Goal: Transaction & Acquisition: Purchase product/service

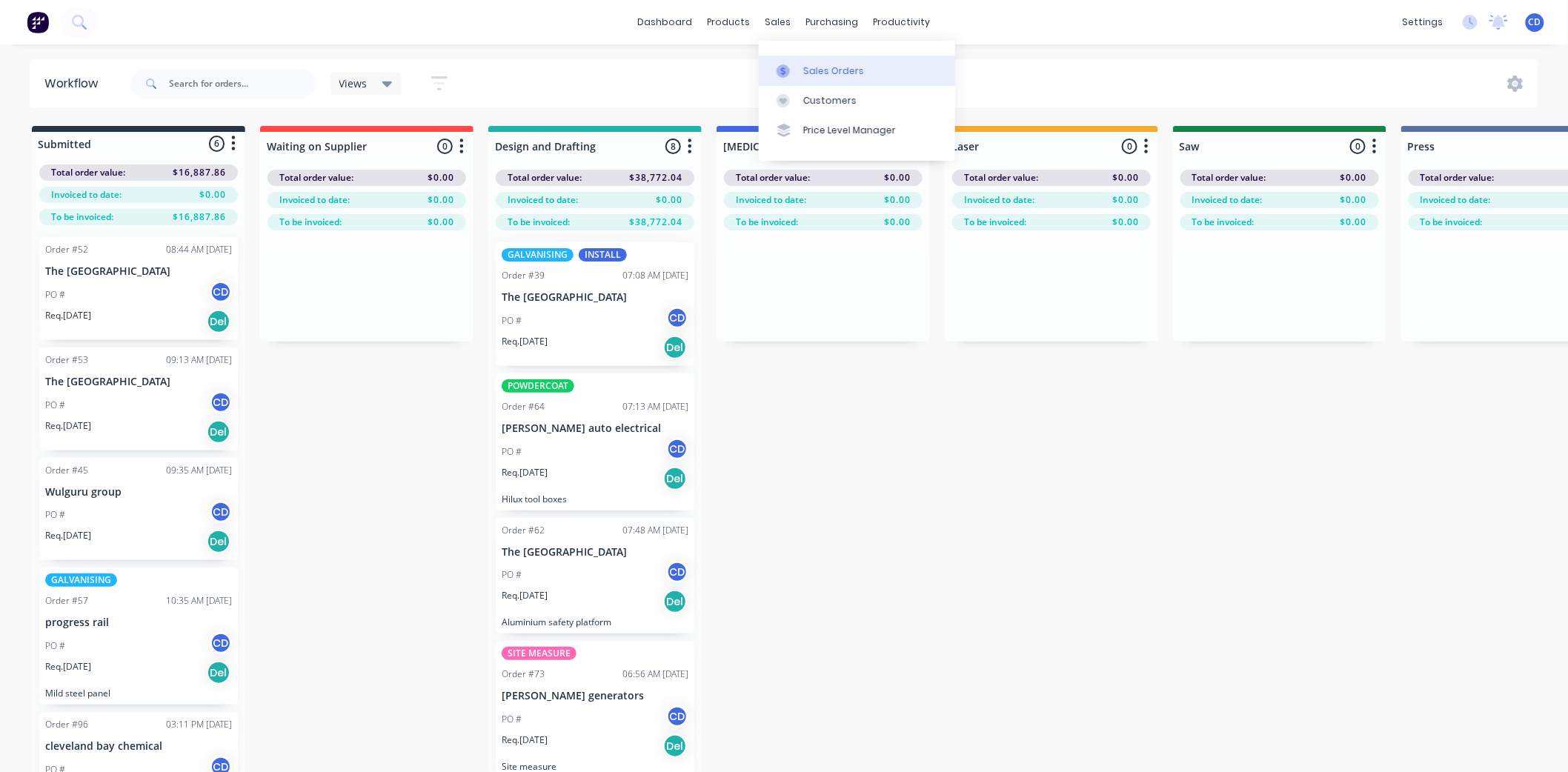
click at [808, 66] on div "Sales Orders" at bounding box center [833, 70] width 60 height 13
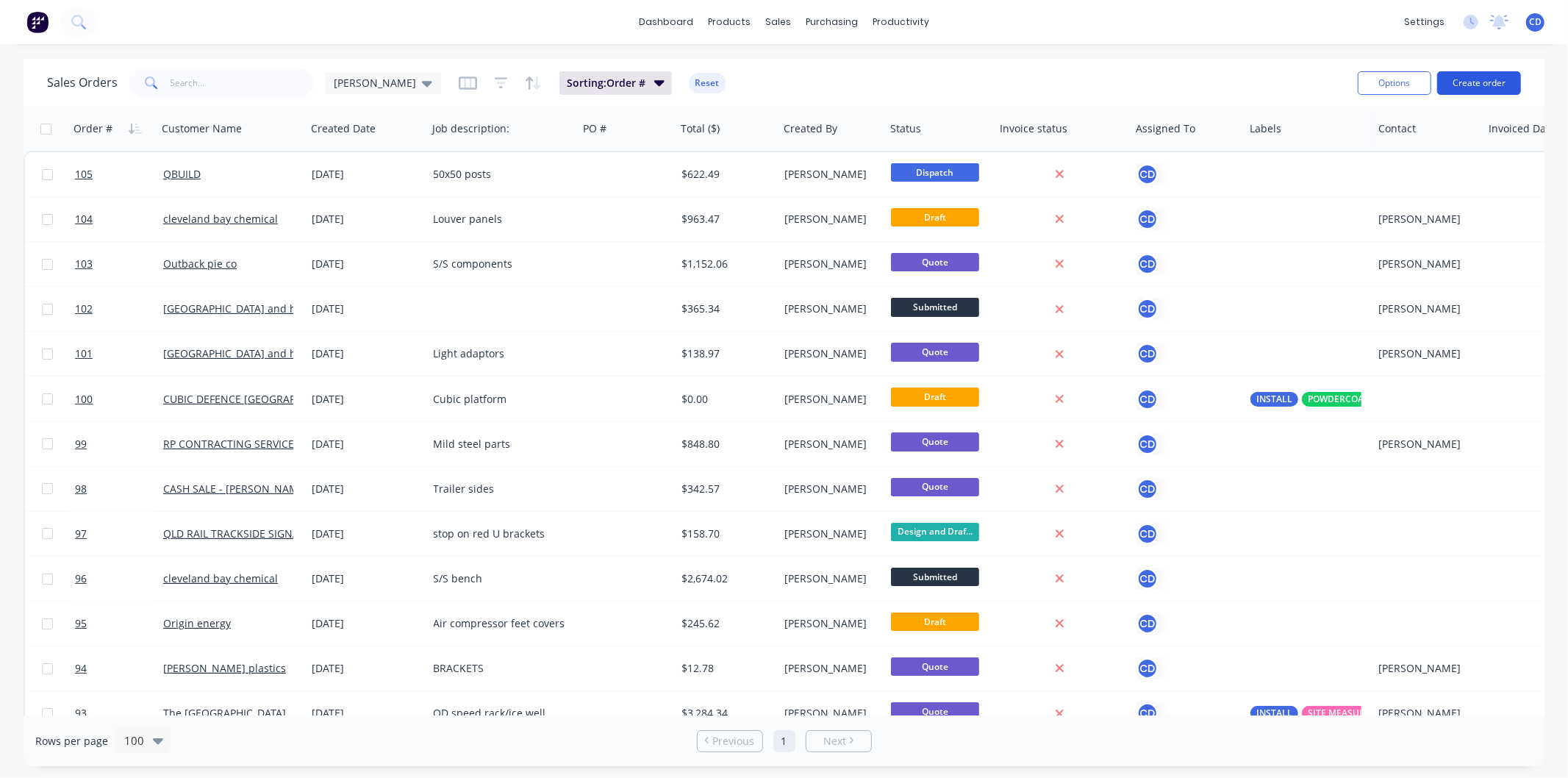
click at [1474, 83] on button "Create order" at bounding box center [1479, 83] width 84 height 24
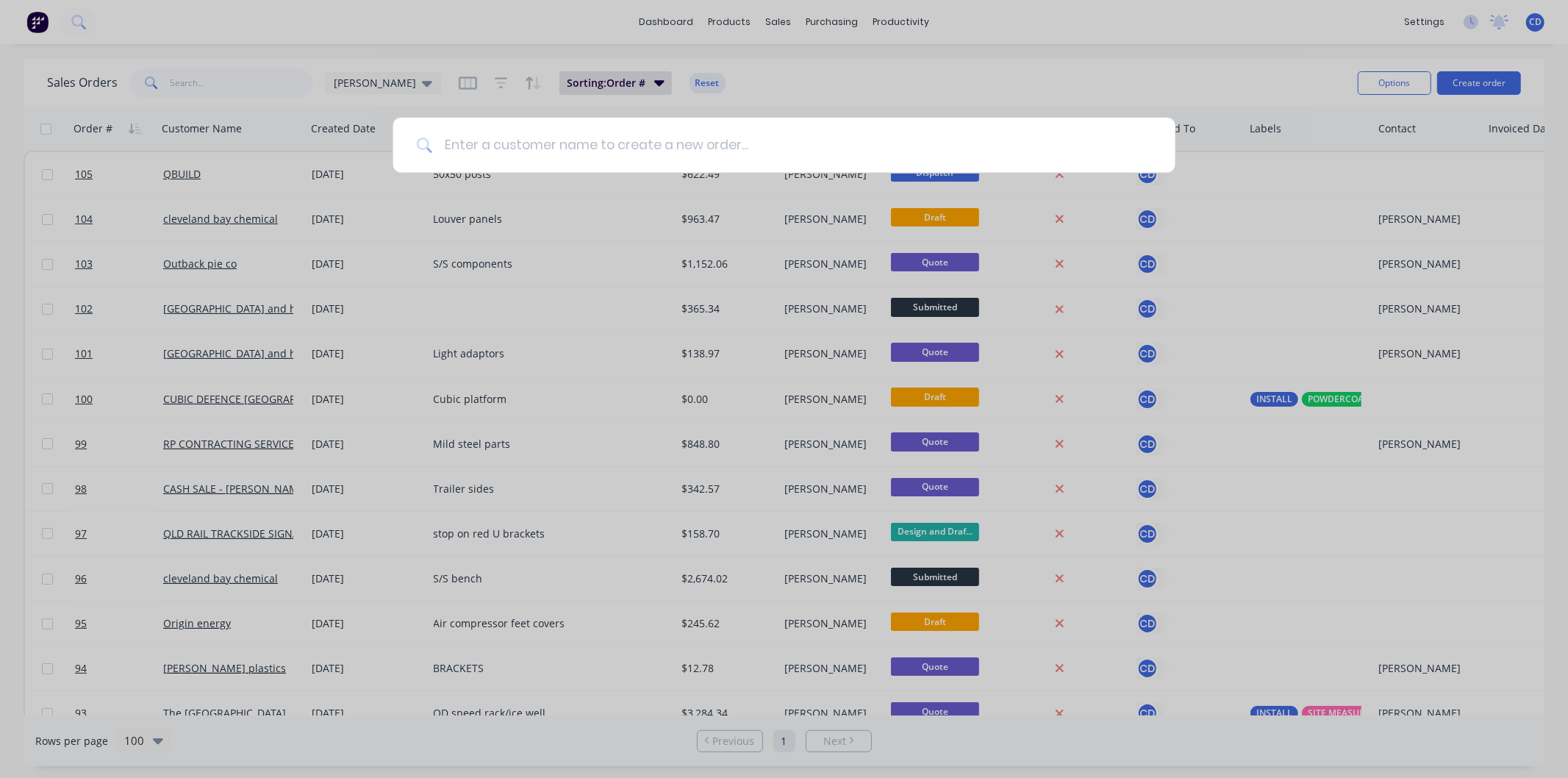
click at [856, 145] on input at bounding box center [792, 145] width 720 height 55
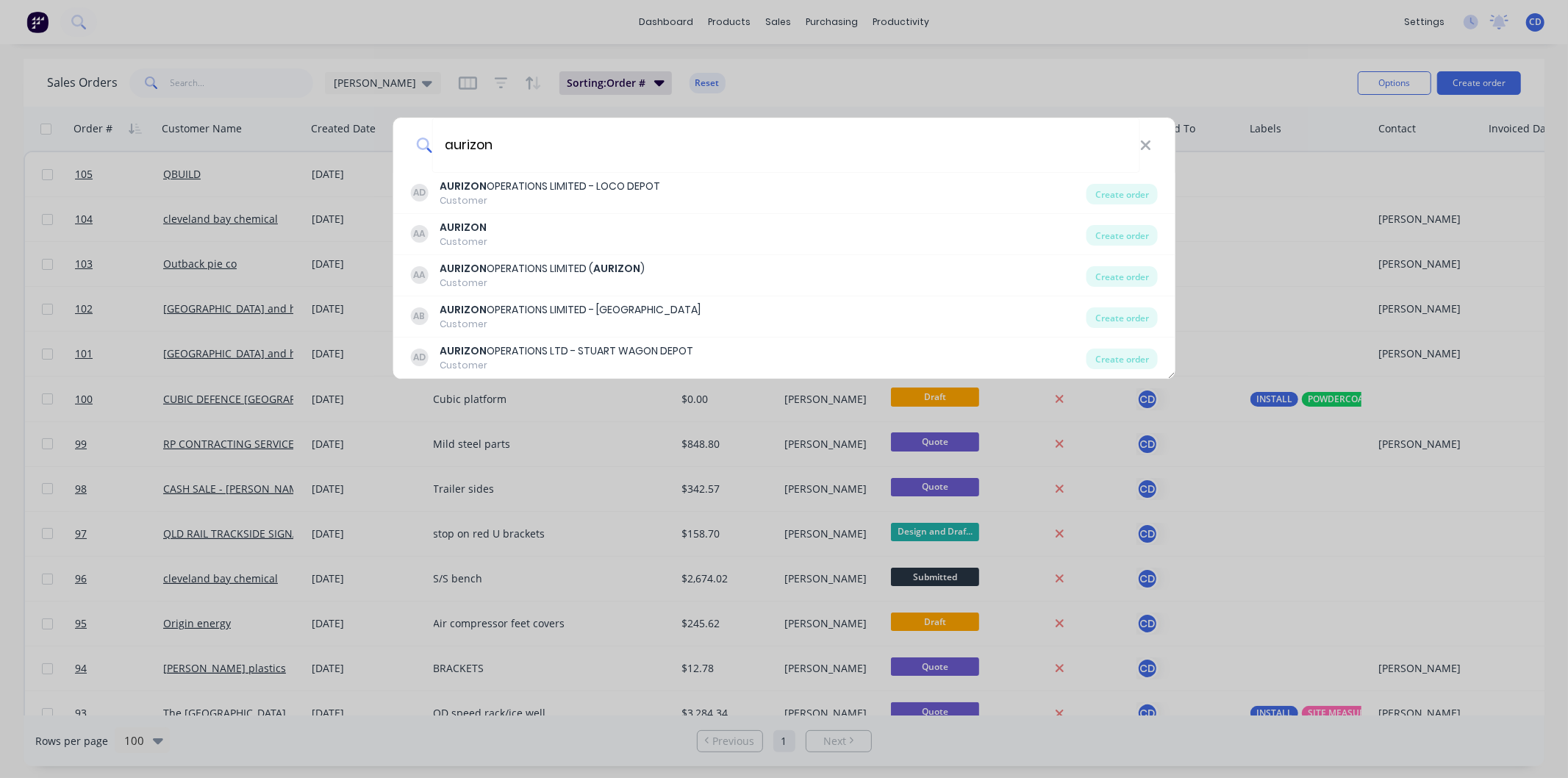
type input "aurizon"
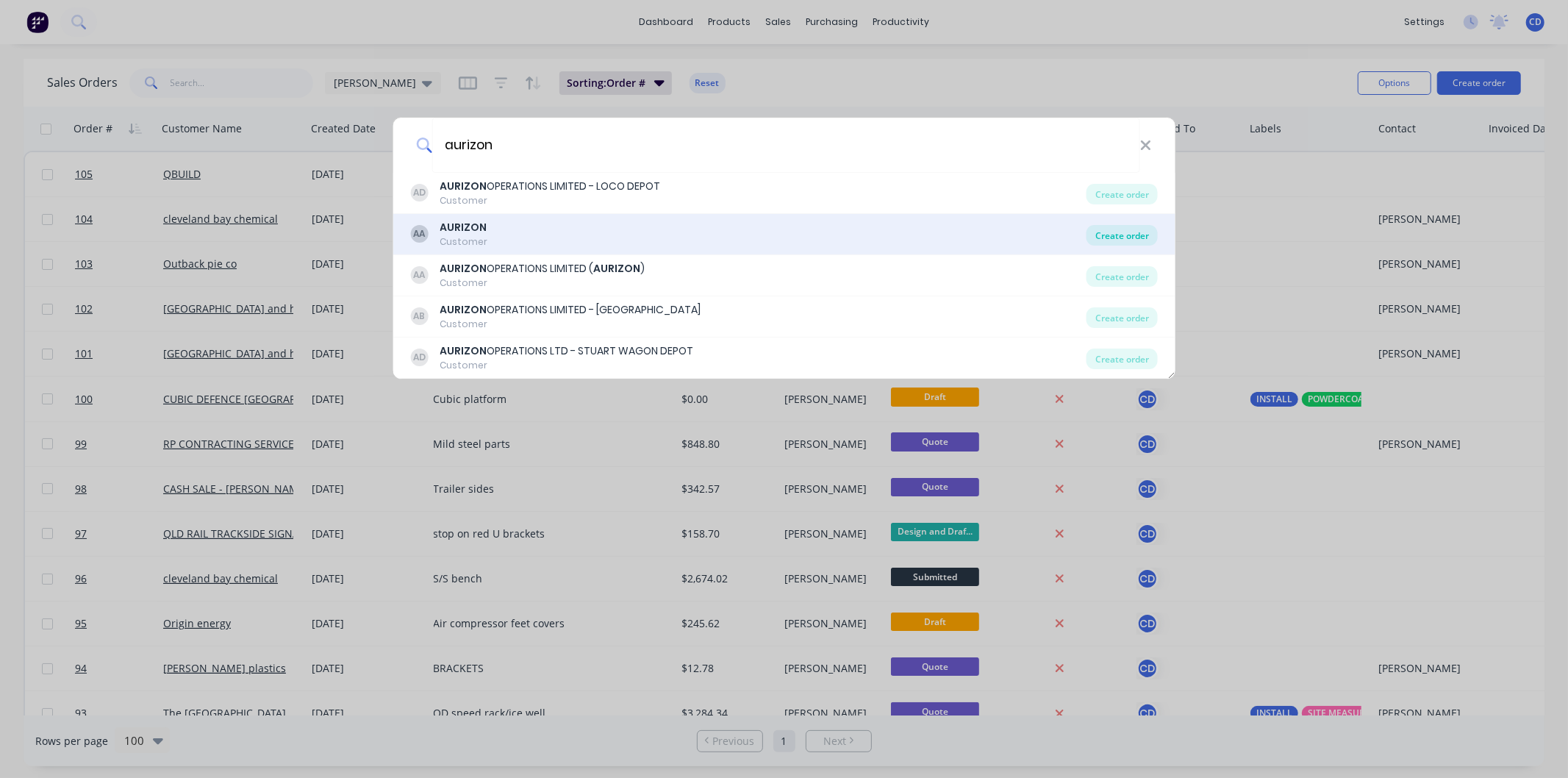
click at [1126, 241] on div "Create order" at bounding box center [1122, 235] width 72 height 21
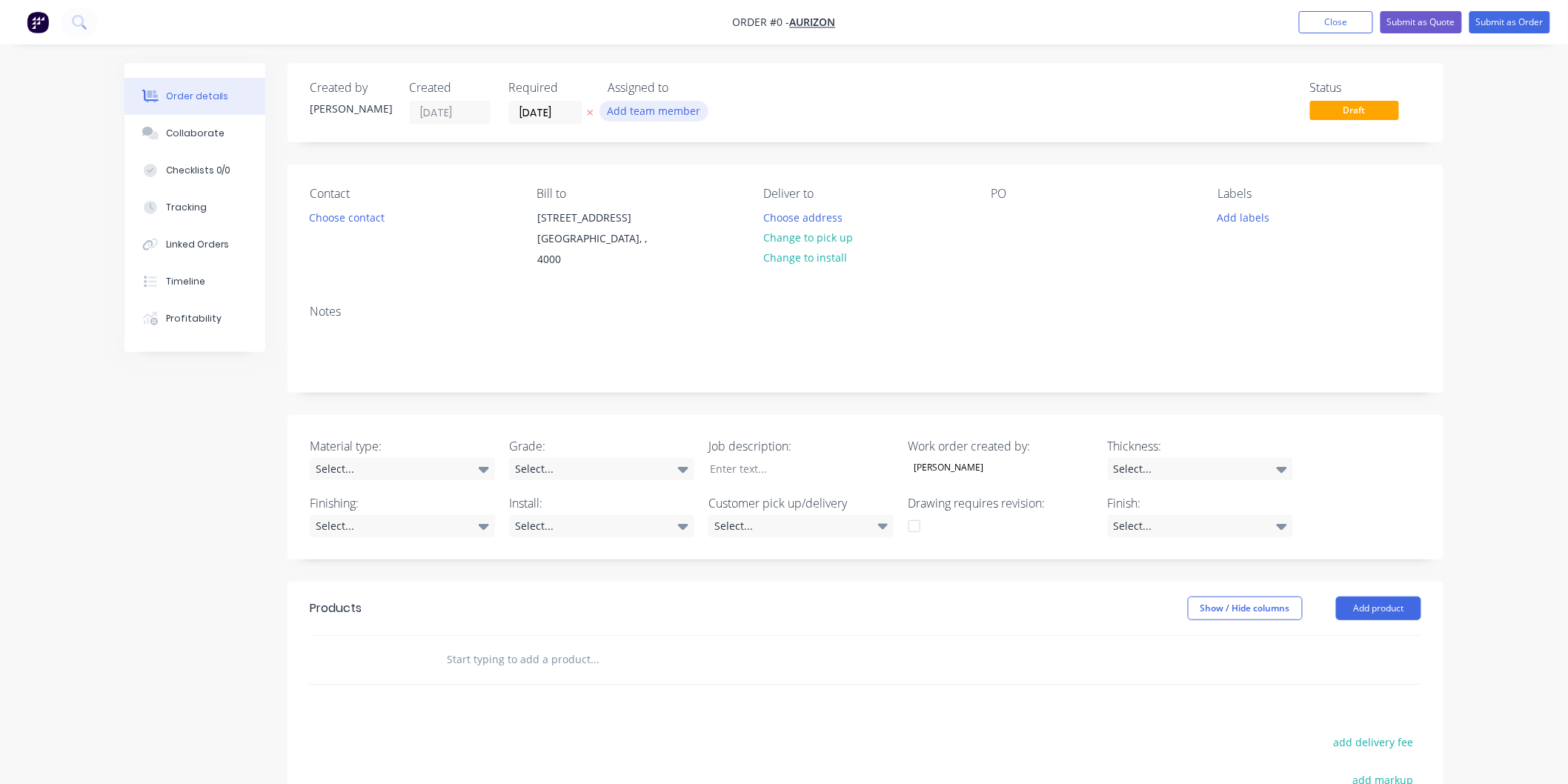
click at [623, 111] on button "Add team member" at bounding box center [653, 111] width 109 height 20
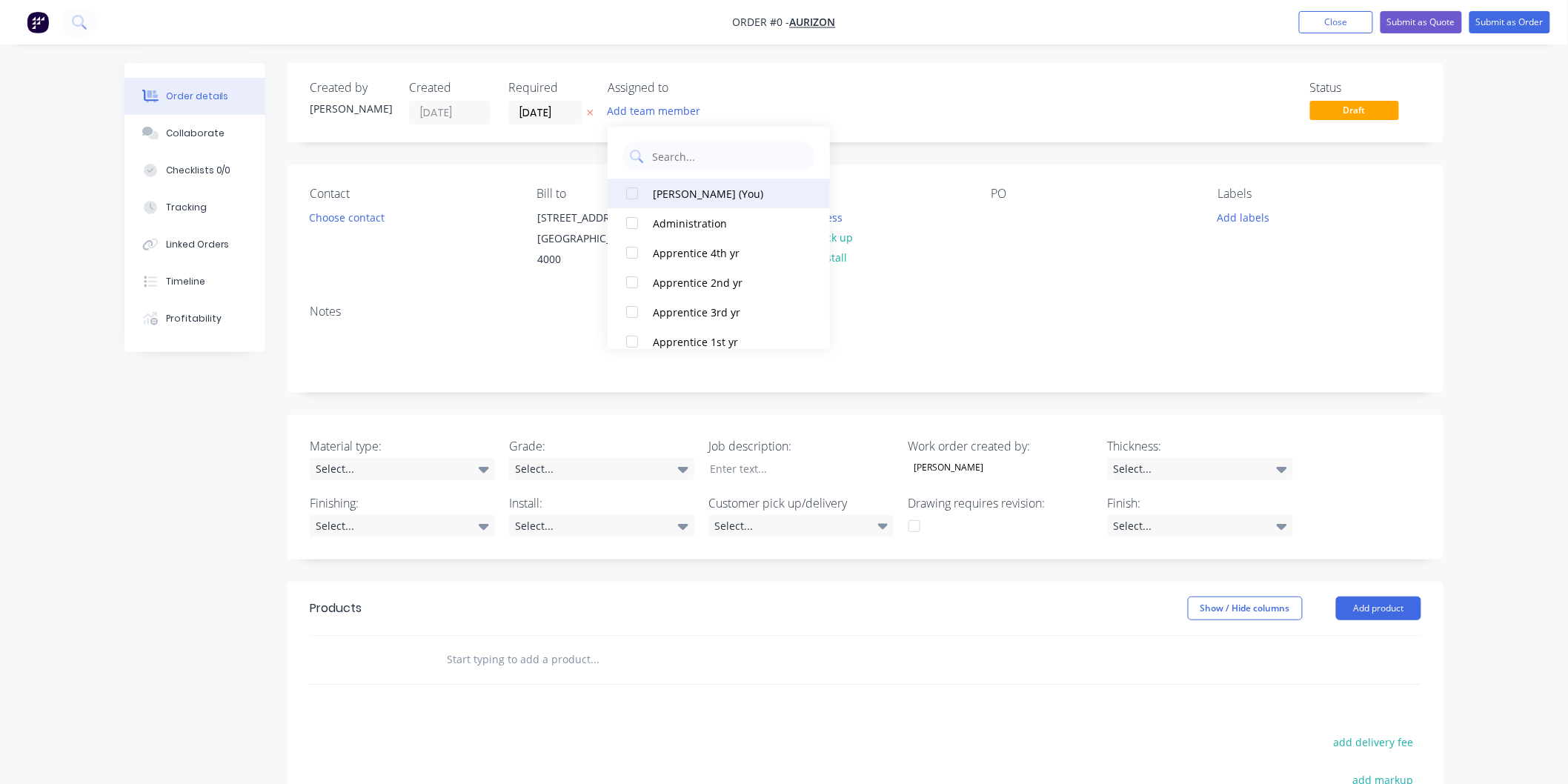
click at [671, 186] on div "[PERSON_NAME] (You)" at bounding box center [727, 194] width 148 height 16
click at [408, 245] on div "Order details Collaborate Checklists 0/0 Tracking Linked Orders Timeline Profit…" at bounding box center [784, 563] width 1348 height 1000
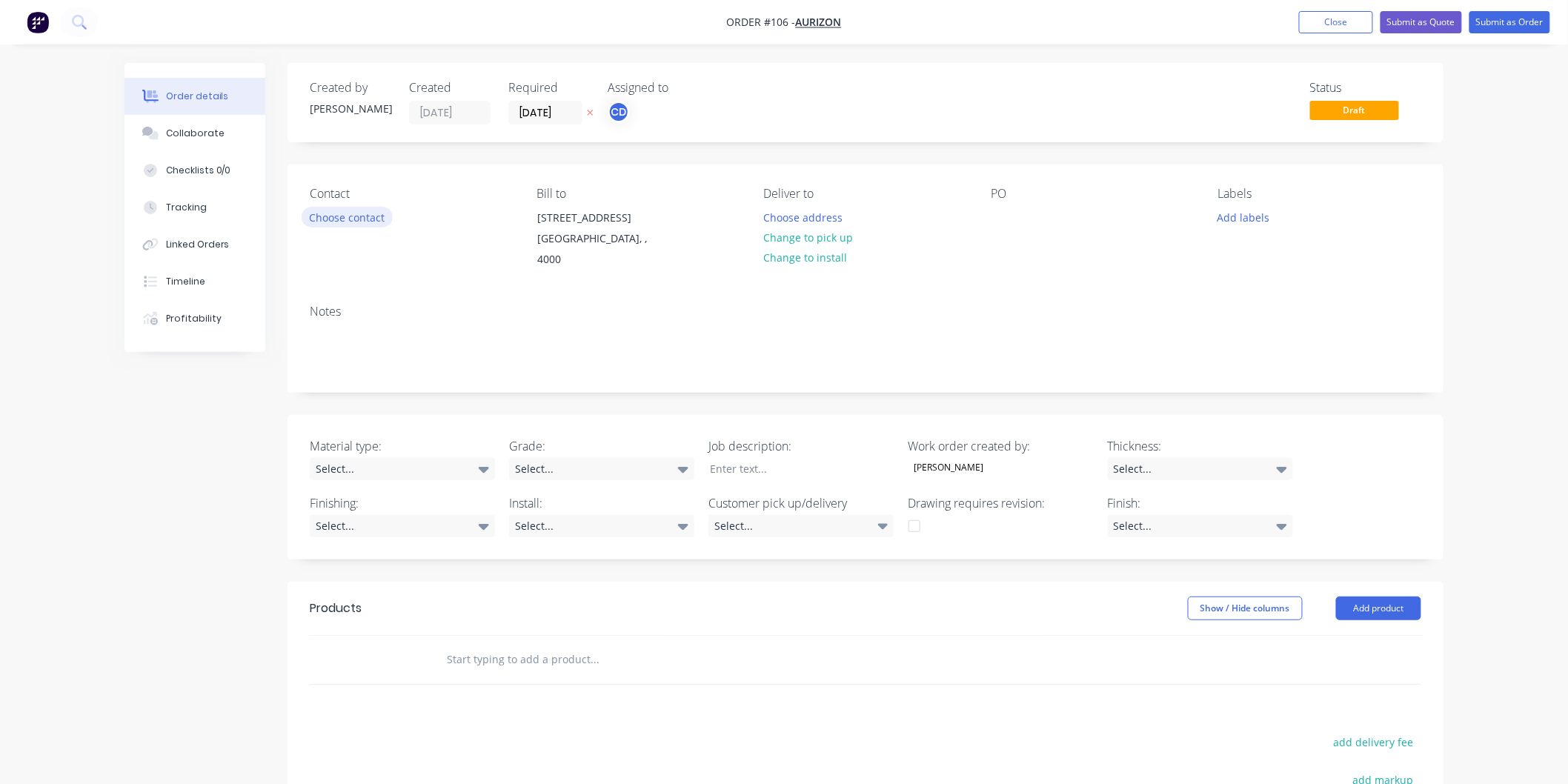
click at [367, 221] on button "Choose contact" at bounding box center [347, 217] width 91 height 20
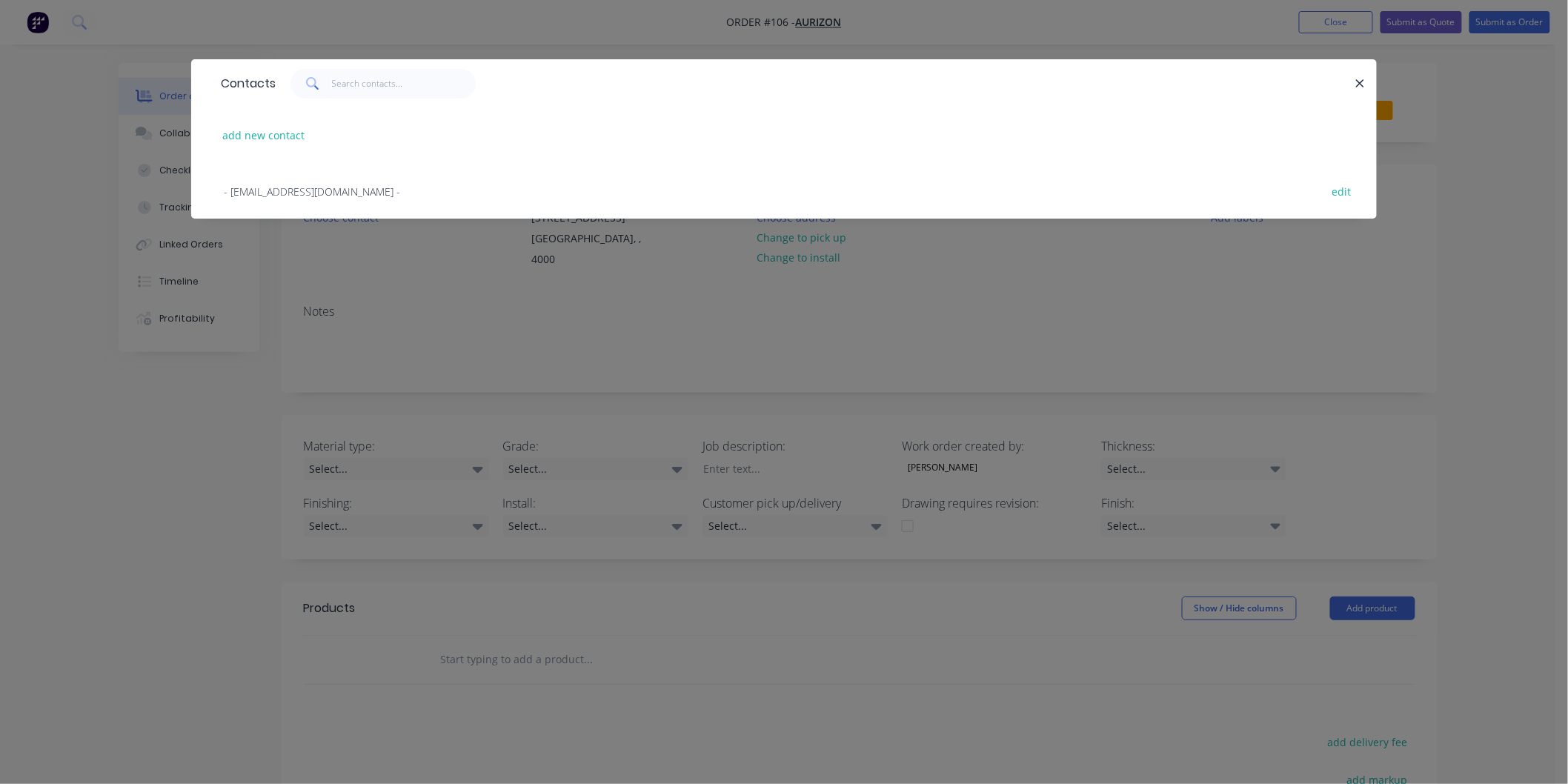
click at [388, 264] on div "Contacts add new contact - [EMAIL_ADDRESS][DOMAIN_NAME] - edit" at bounding box center [784, 392] width 1568 height 784
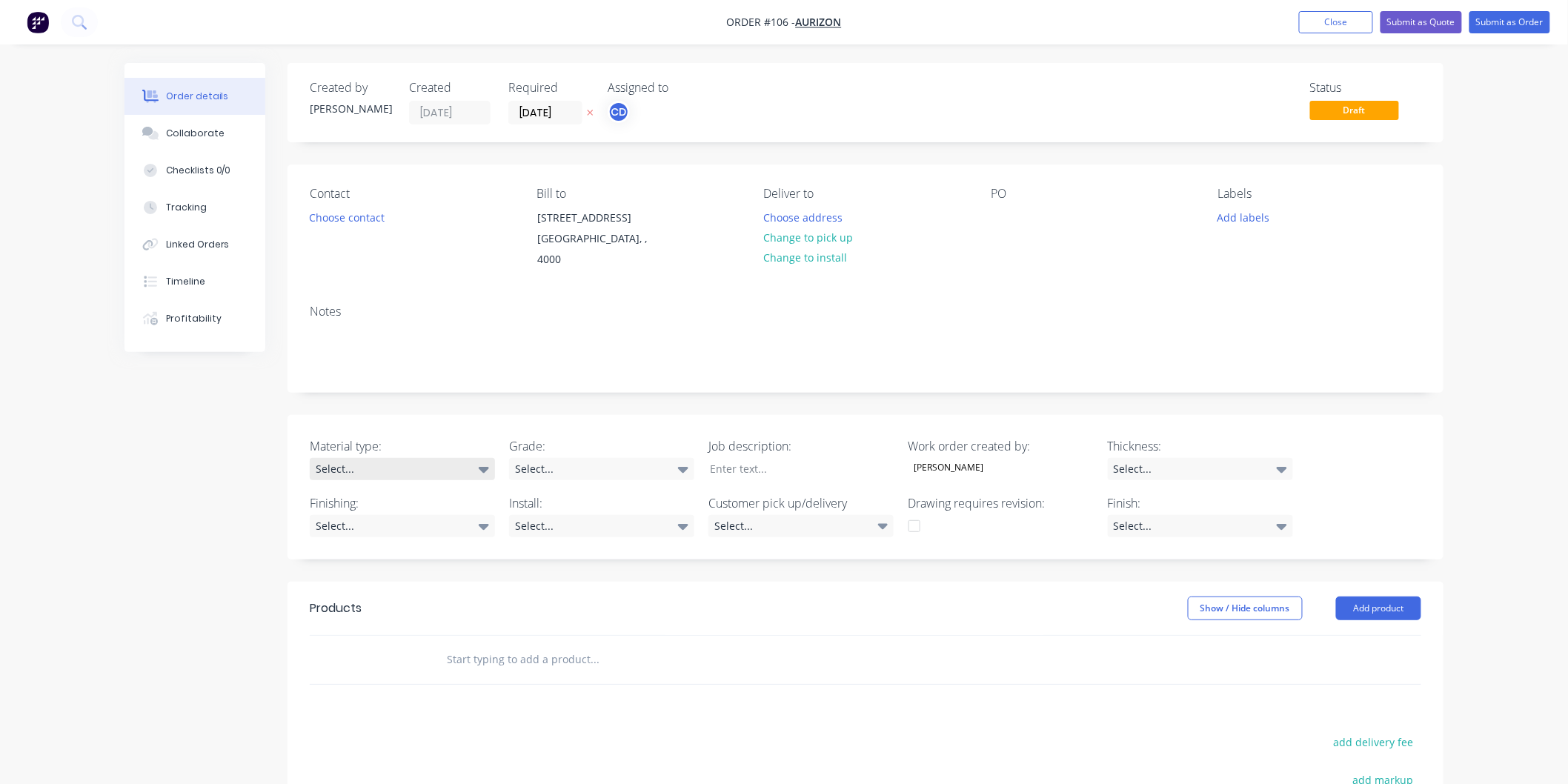
click at [482, 461] on icon at bounding box center [483, 469] width 10 height 16
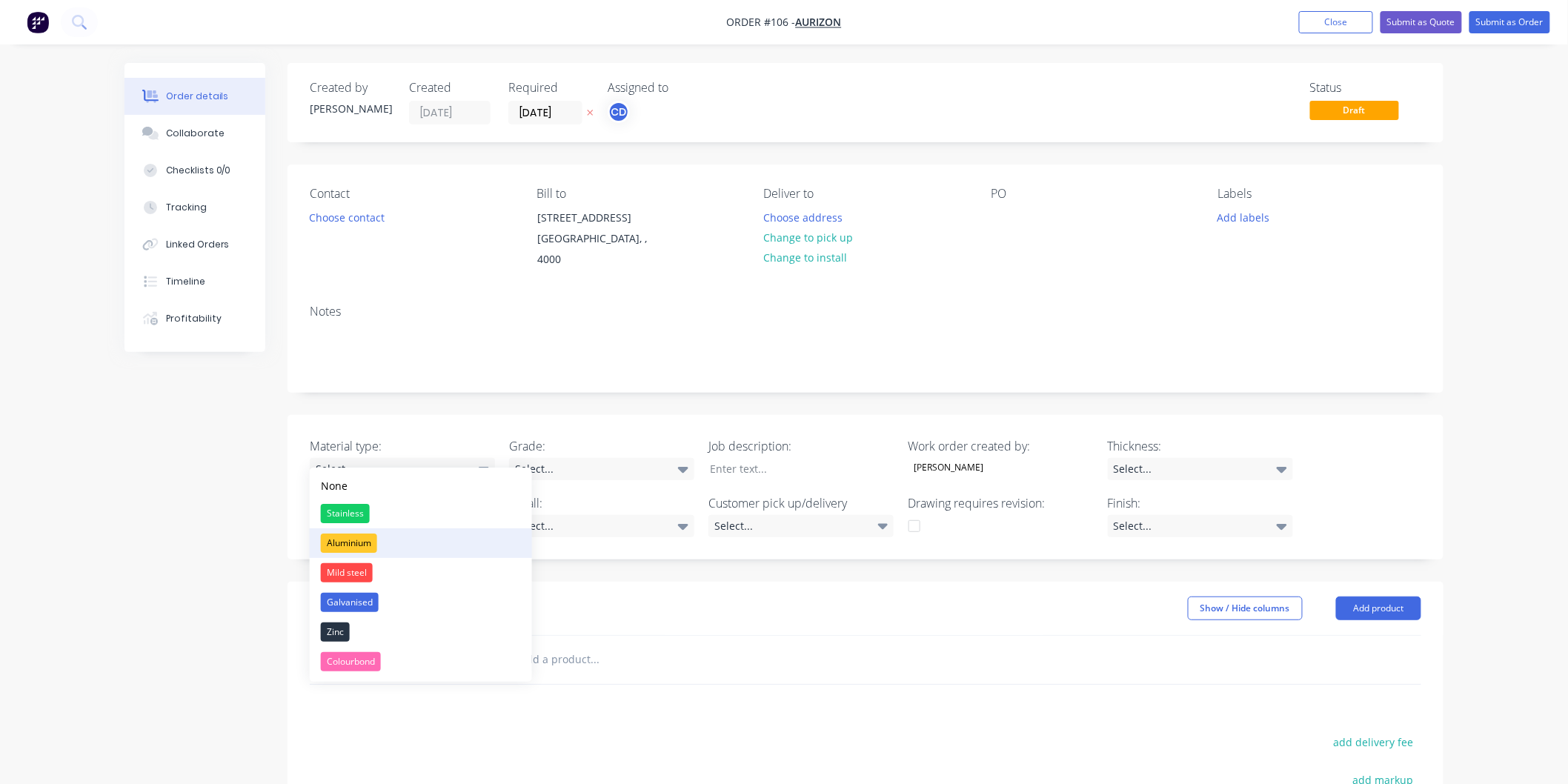
click at [426, 546] on button "Aluminium" at bounding box center [421, 543] width 223 height 30
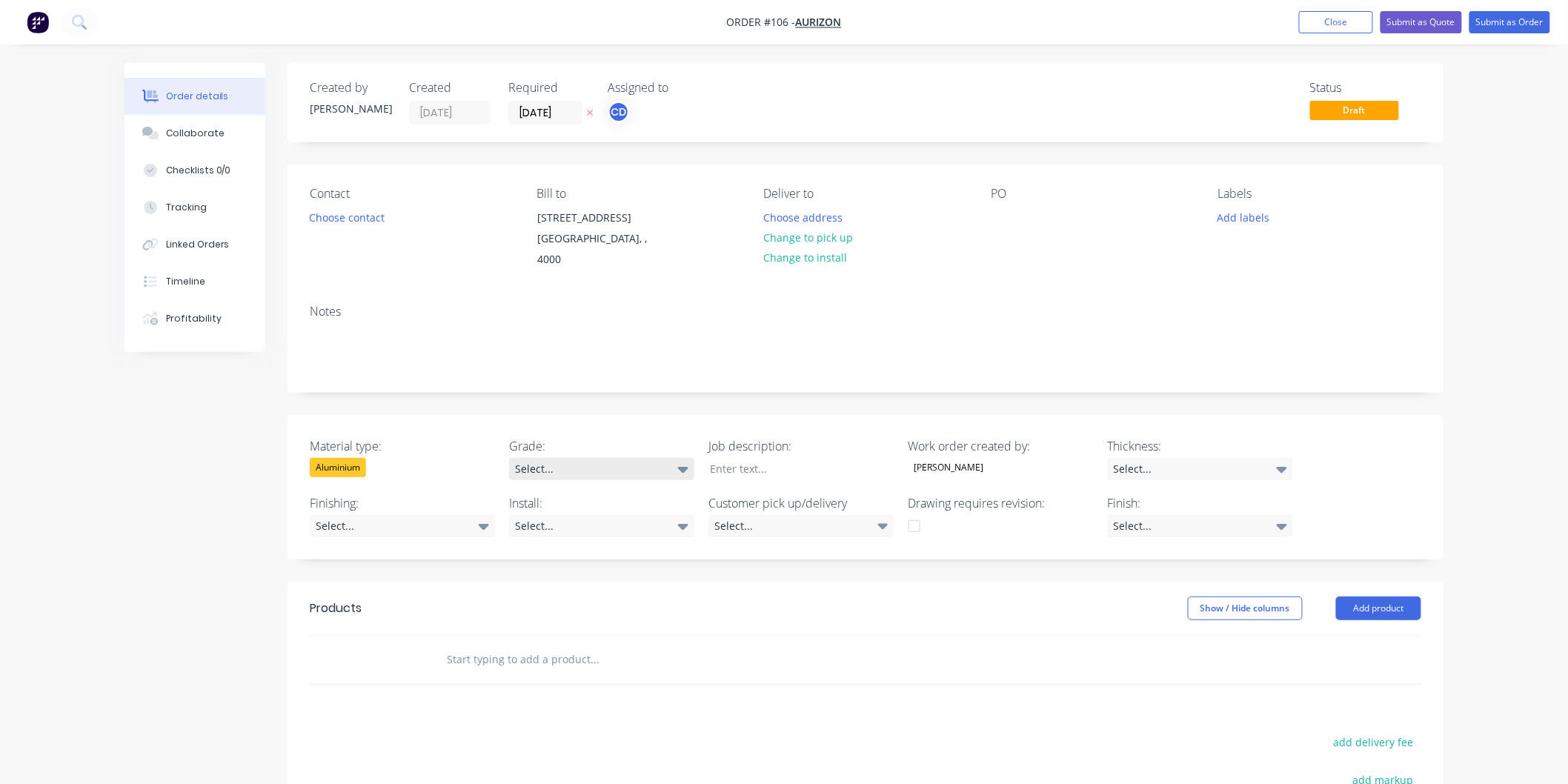
click at [679, 461] on icon at bounding box center [683, 469] width 10 height 16
click at [723, 378] on div "Created by [PERSON_NAME] Created [DATE] Required [DATE] Assigned to CD Status D…" at bounding box center [865, 551] width 1156 height 977
click at [1327, 30] on button "Close" at bounding box center [1335, 22] width 74 height 22
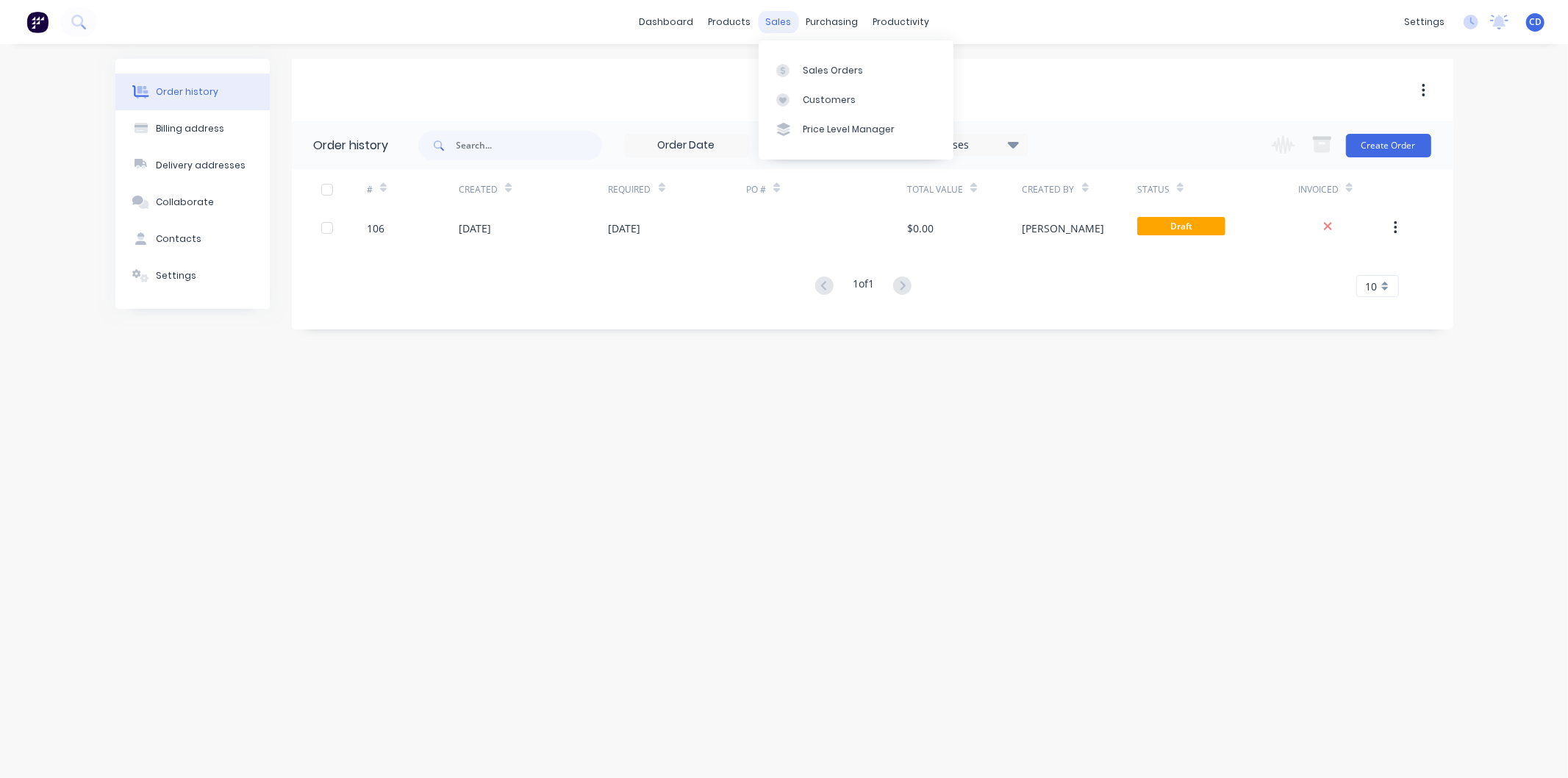
click at [791, 24] on div "sales" at bounding box center [778, 22] width 40 height 22
click at [817, 62] on link "Sales Orders" at bounding box center [856, 70] width 195 height 29
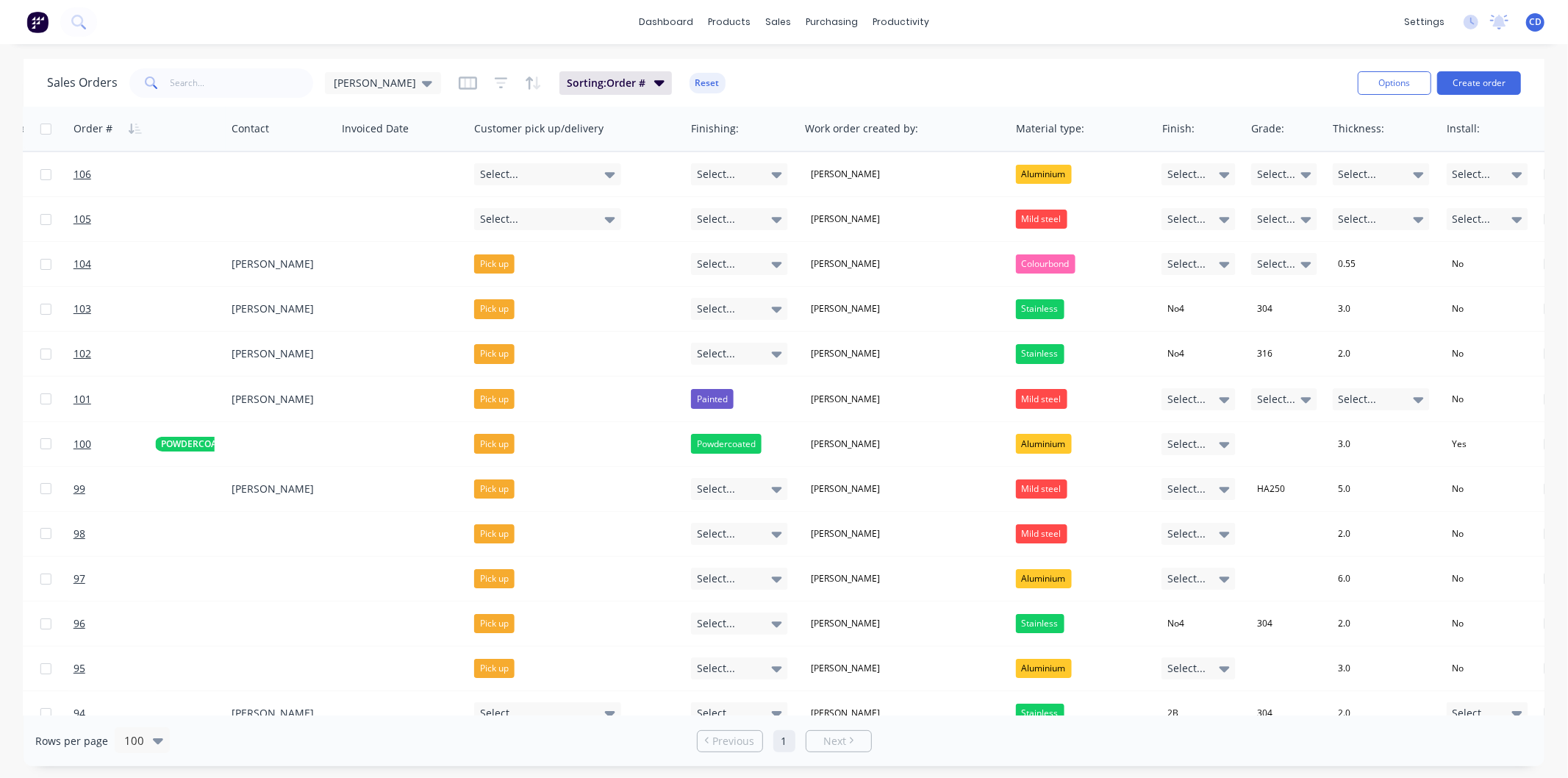
scroll to position [0, 1187]
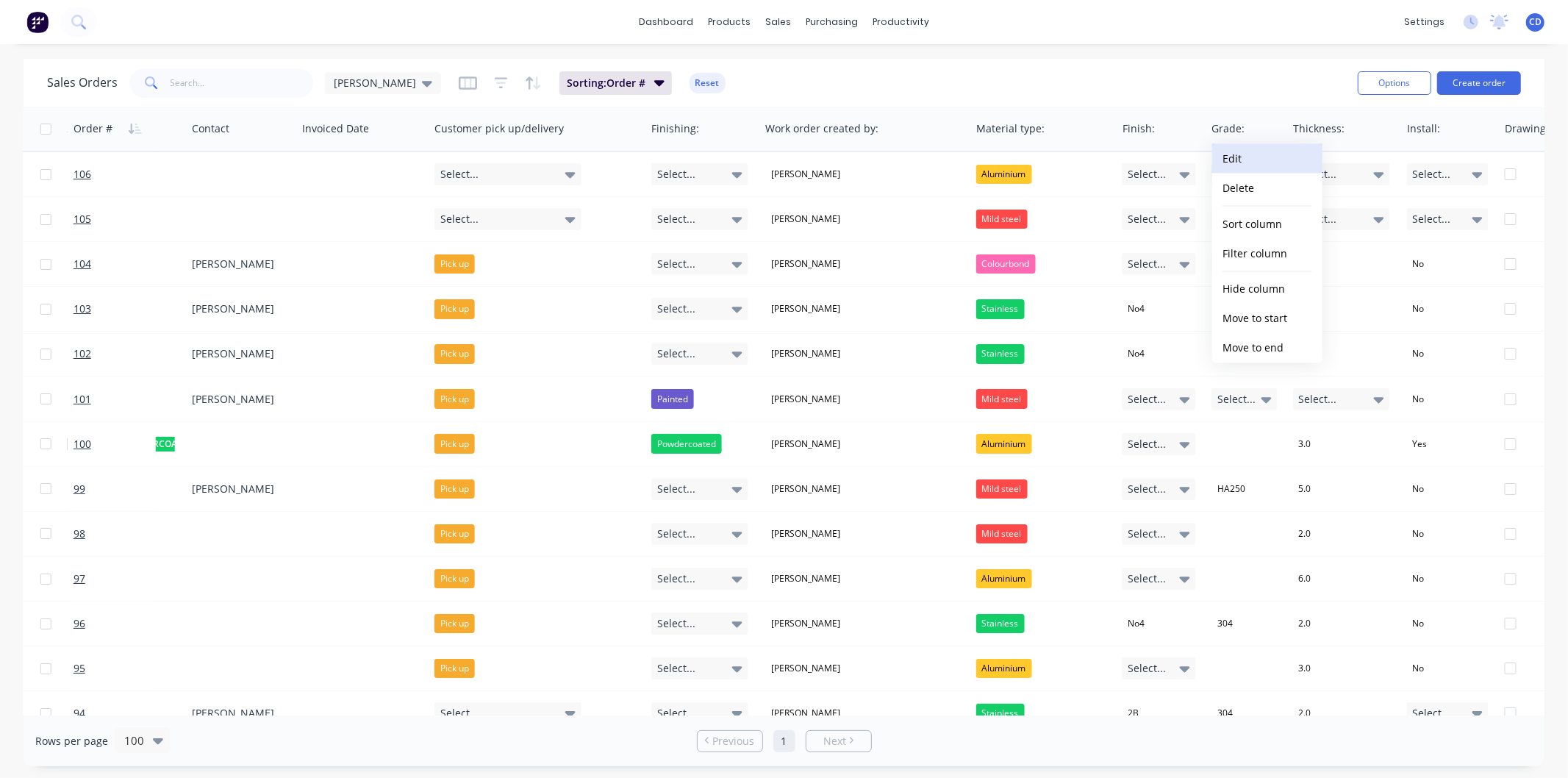
click at [1251, 152] on button "Edit" at bounding box center [1267, 159] width 110 height 29
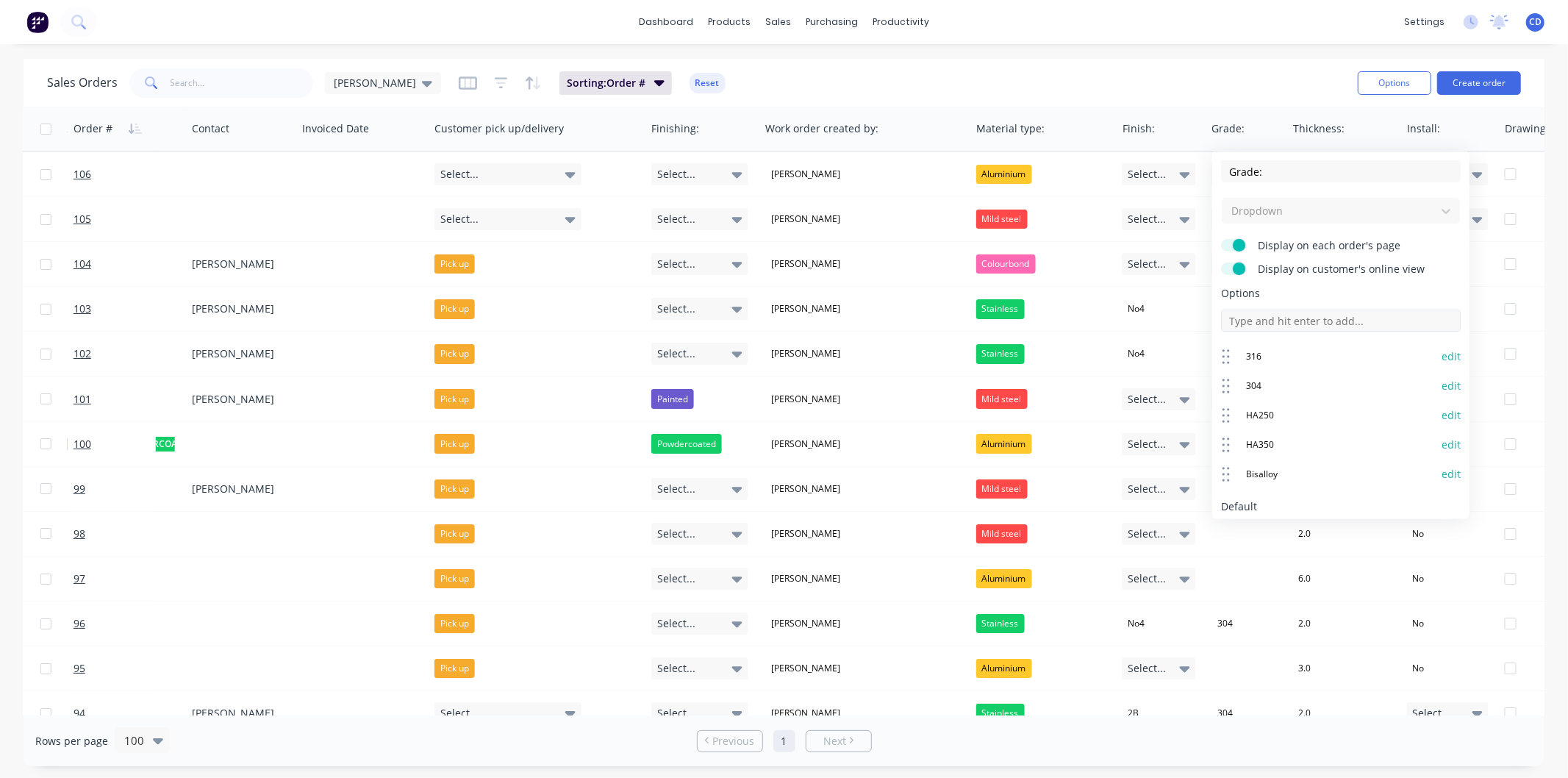
click at [1288, 317] on input at bounding box center [1341, 320] width 240 height 22
type input "5005"
type input "5083"
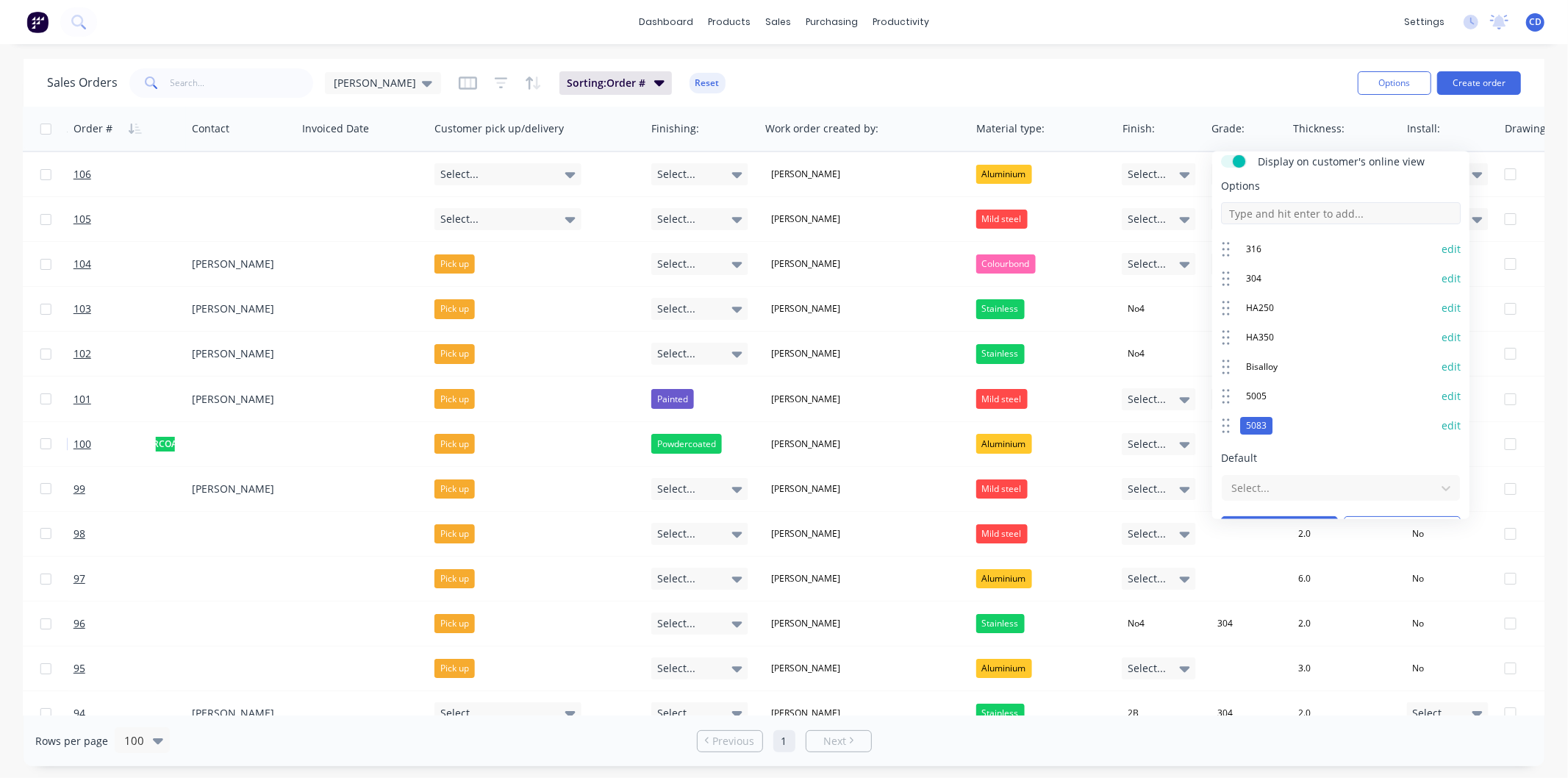
scroll to position [137, 0]
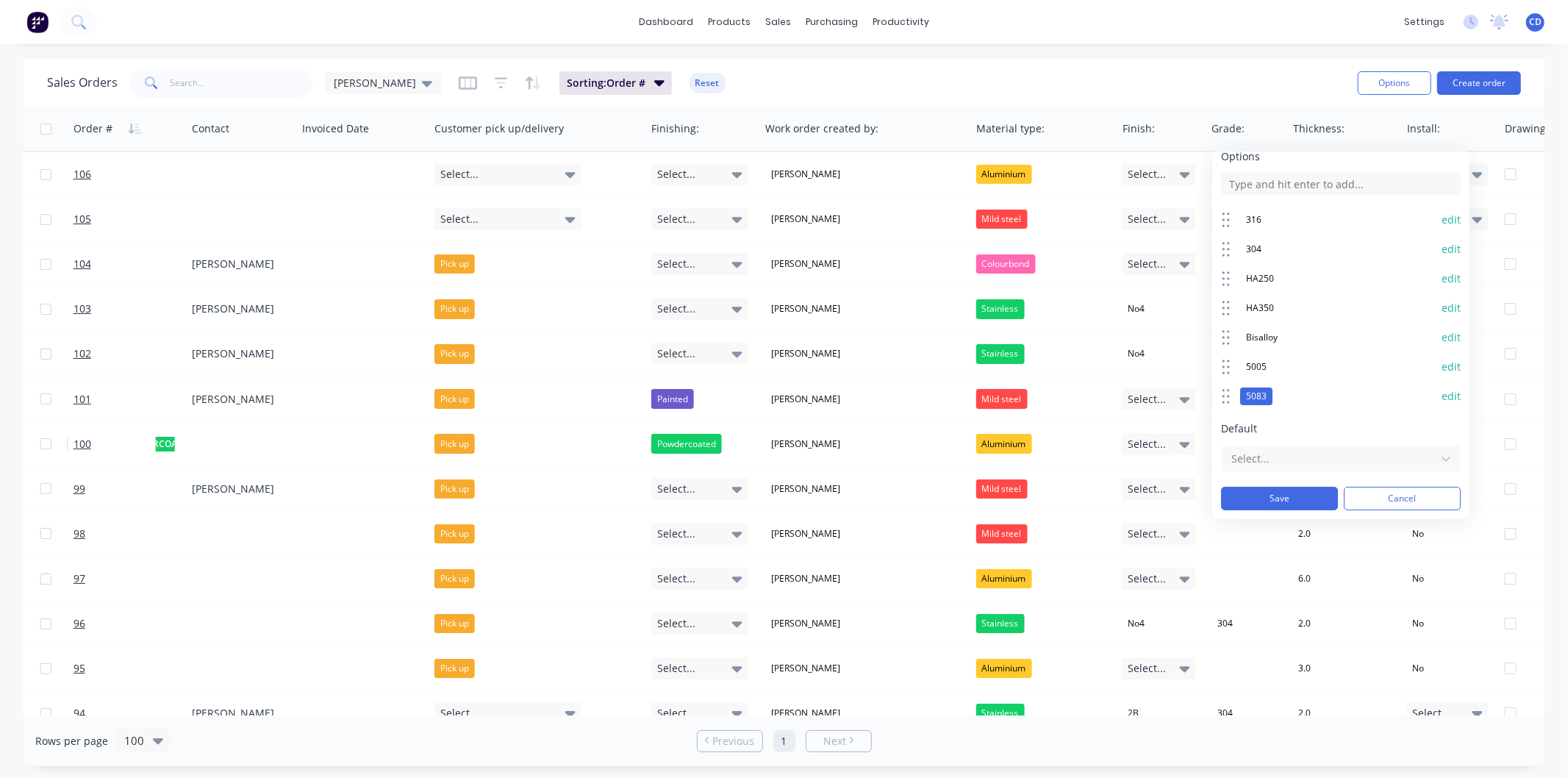
click at [1442, 393] on button "edit" at bounding box center [1451, 396] width 19 height 15
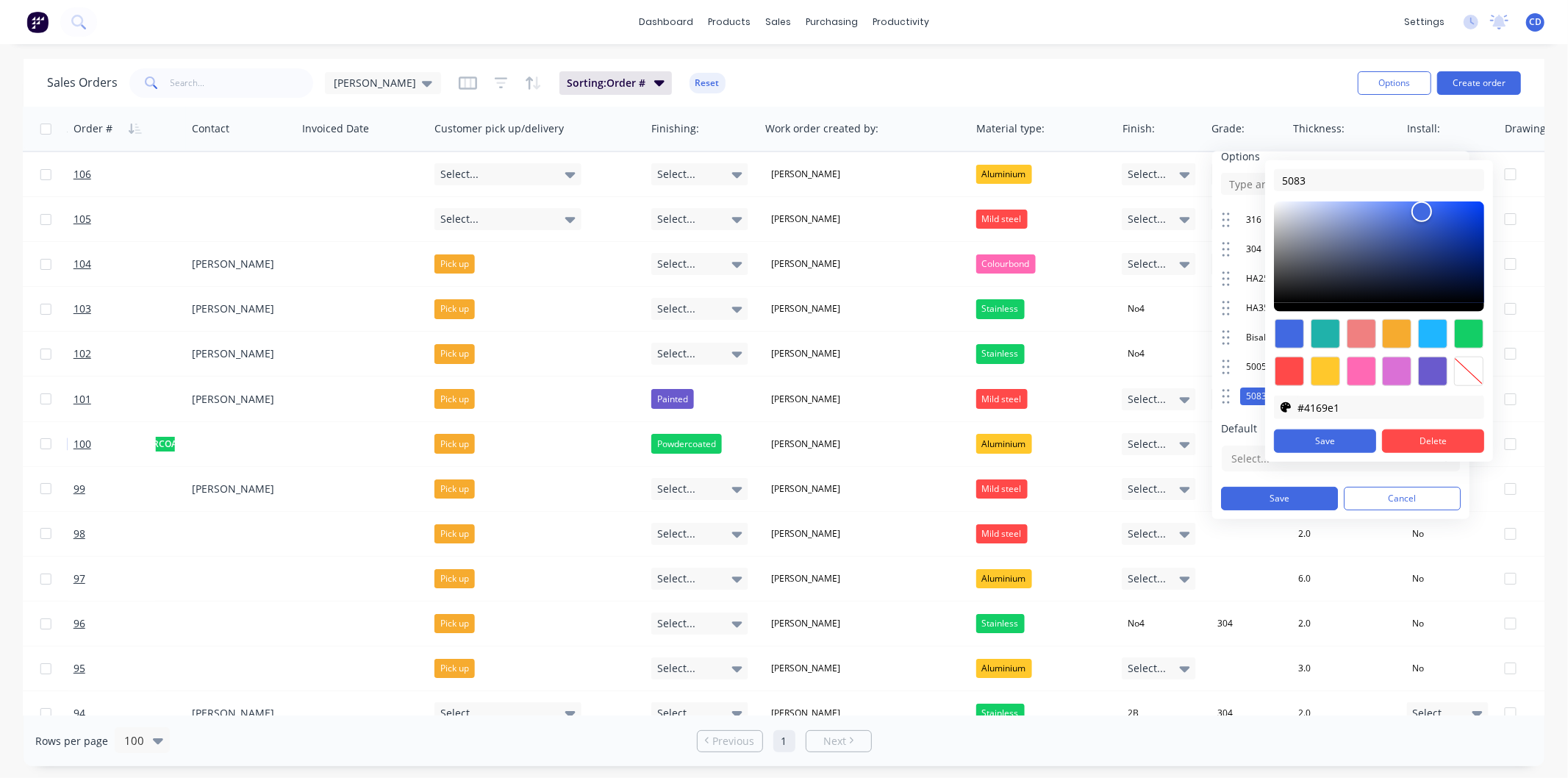
click at [1458, 370] on div at bounding box center [1469, 371] width 29 height 29
type input "transparent"
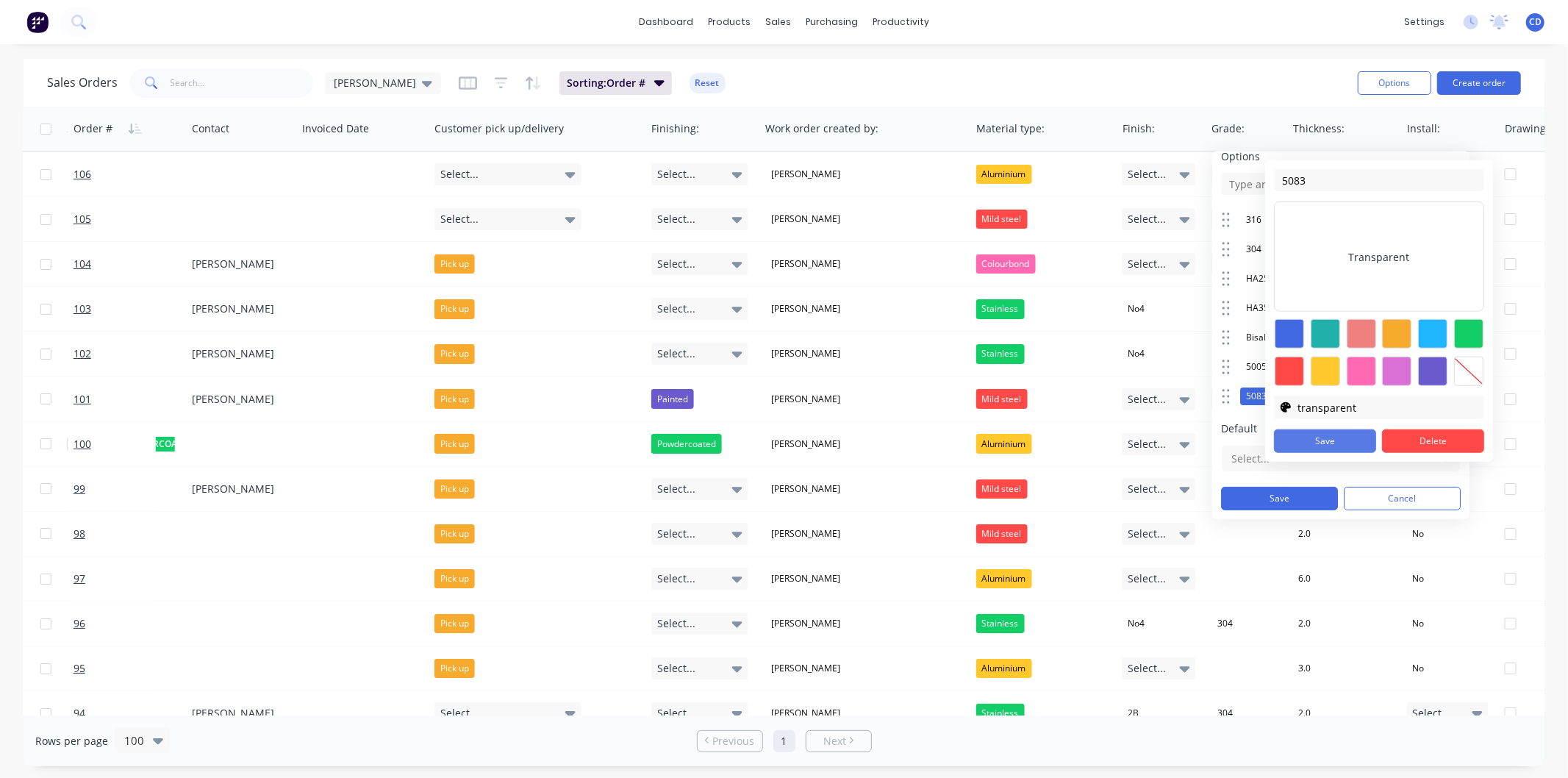
click at [1352, 431] on button "Save" at bounding box center [1325, 441] width 102 height 24
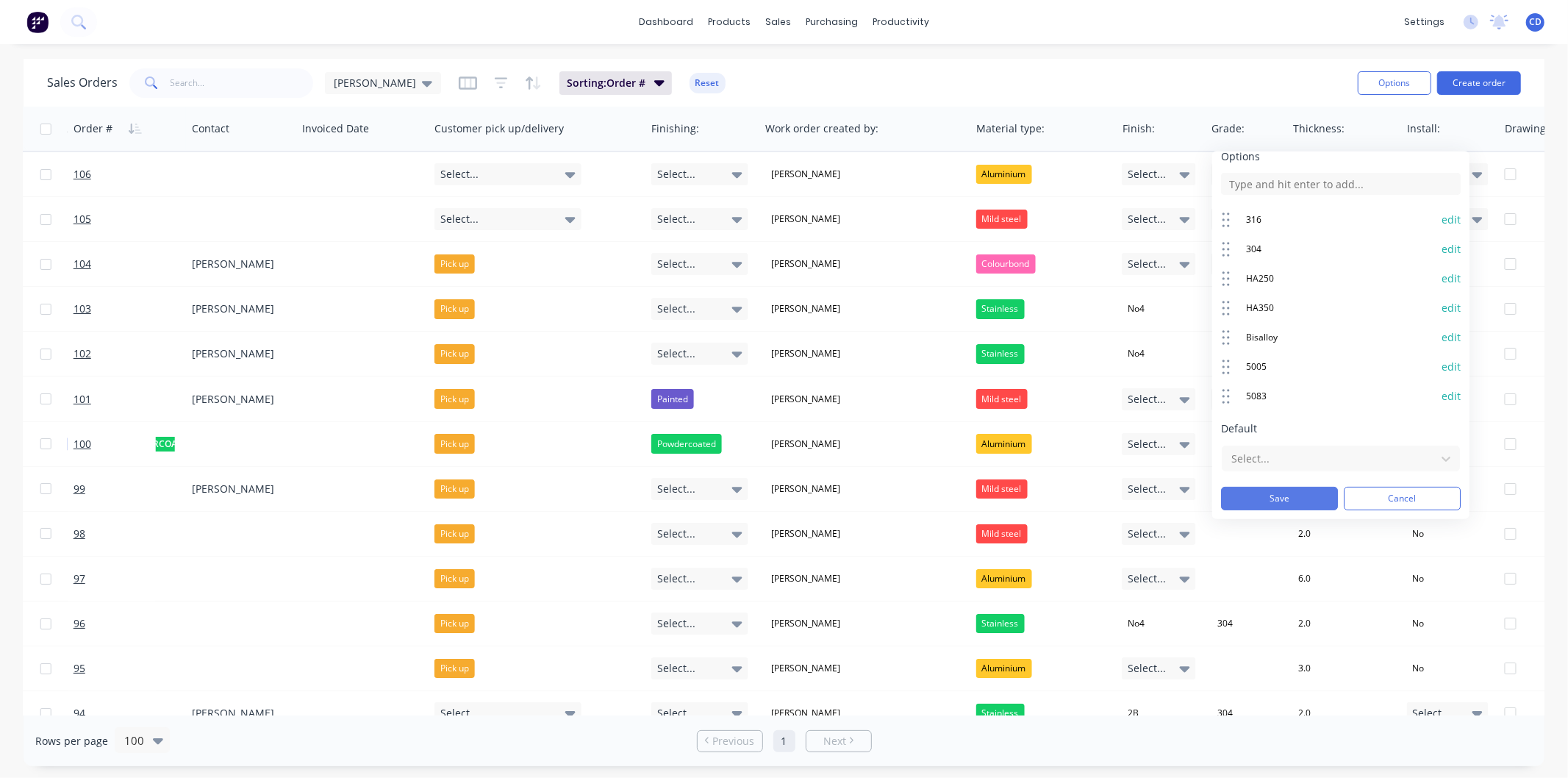
click at [1284, 494] on button "Save" at bounding box center [1279, 498] width 117 height 24
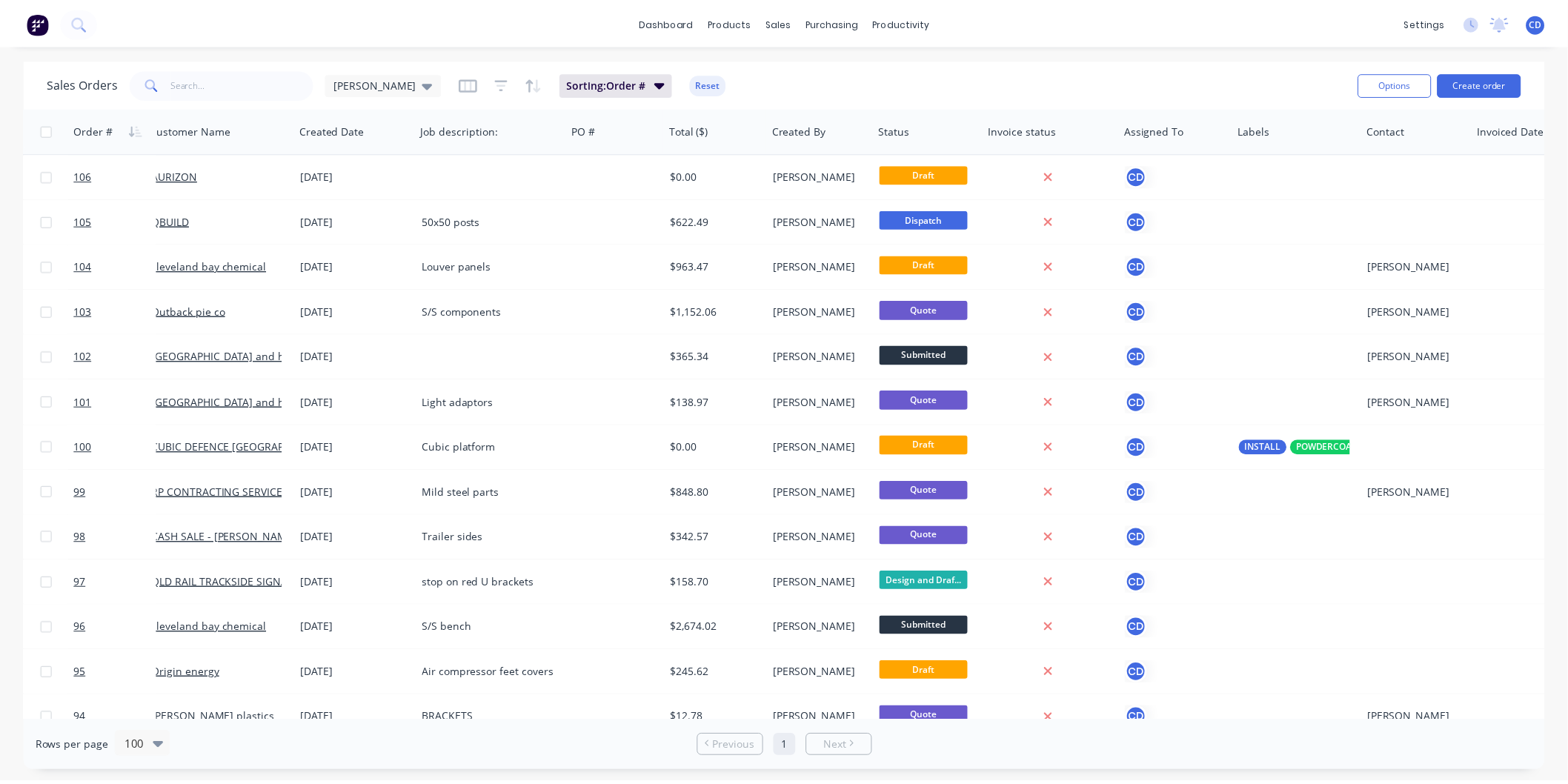
scroll to position [0, 0]
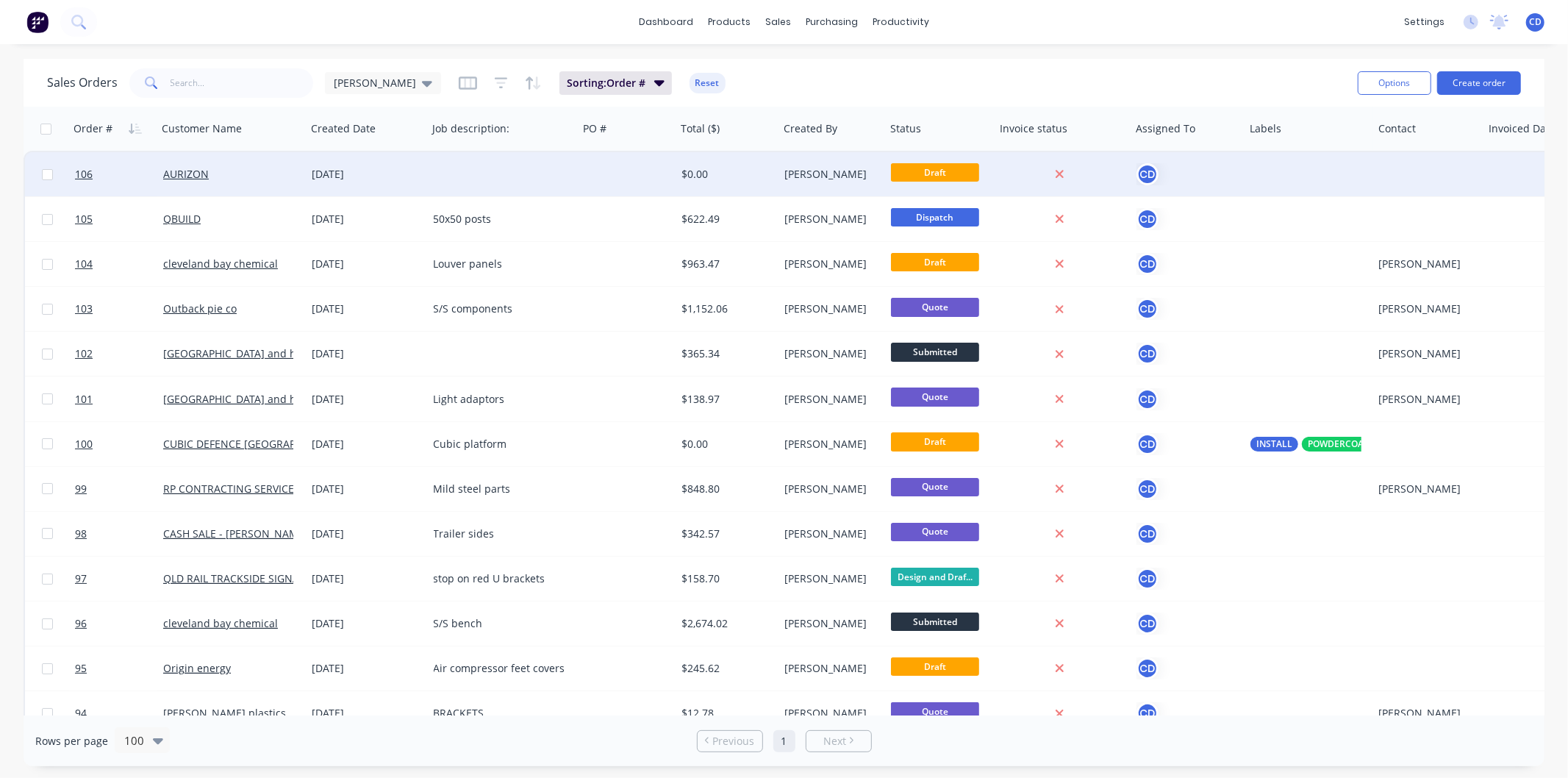
click at [339, 175] on div "[DATE]" at bounding box center [367, 174] width 110 height 15
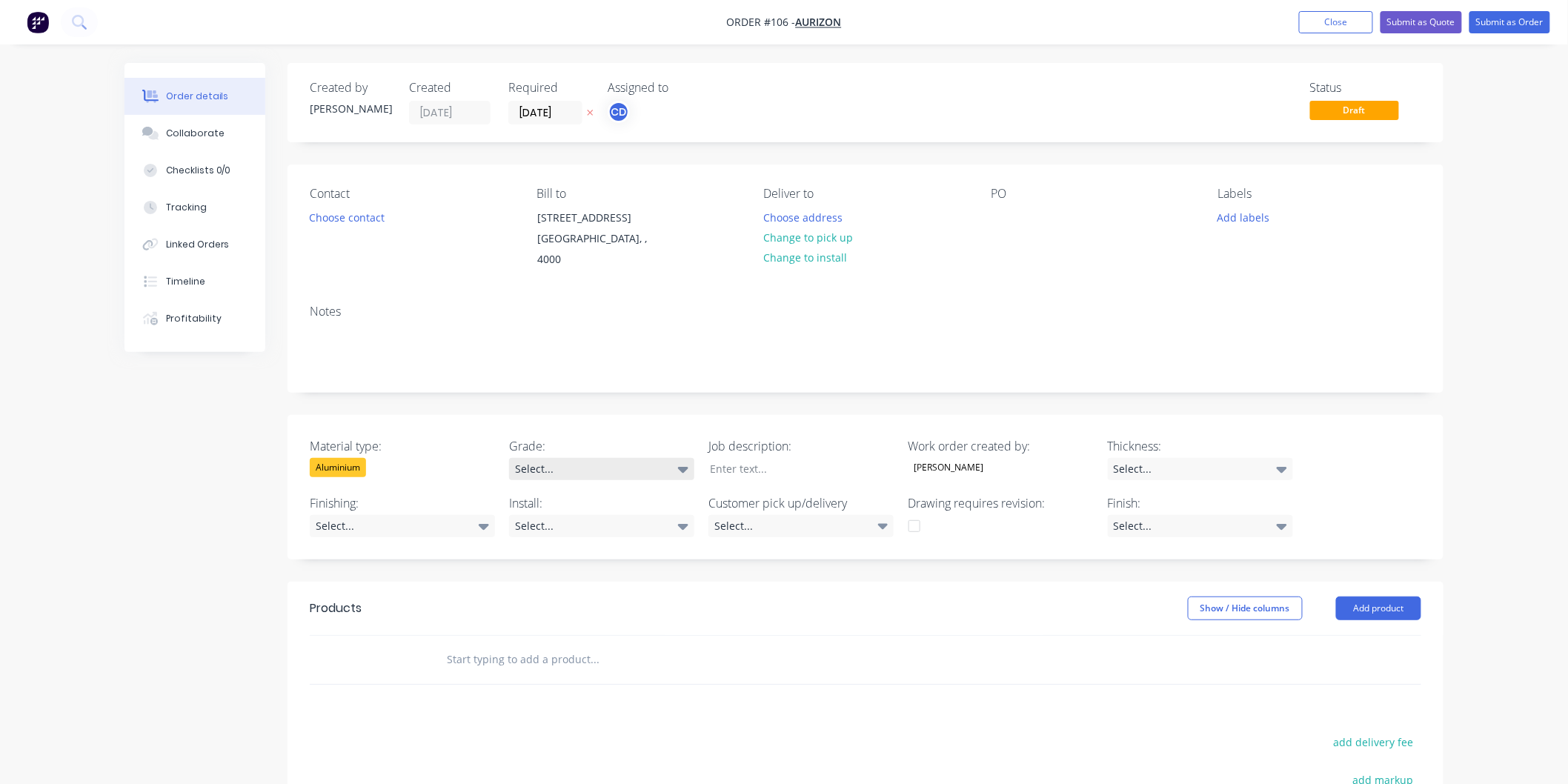
click at [682, 467] on icon at bounding box center [683, 470] width 10 height 6
click at [556, 670] on button "5005" at bounding box center [621, 661] width 223 height 30
click at [783, 458] on div at bounding box center [790, 469] width 185 height 22
click at [1154, 458] on div "Select..." at bounding box center [1200, 469] width 185 height 22
click at [1333, 166] on button "1.6" at bounding box center [1408, 167] width 223 height 30
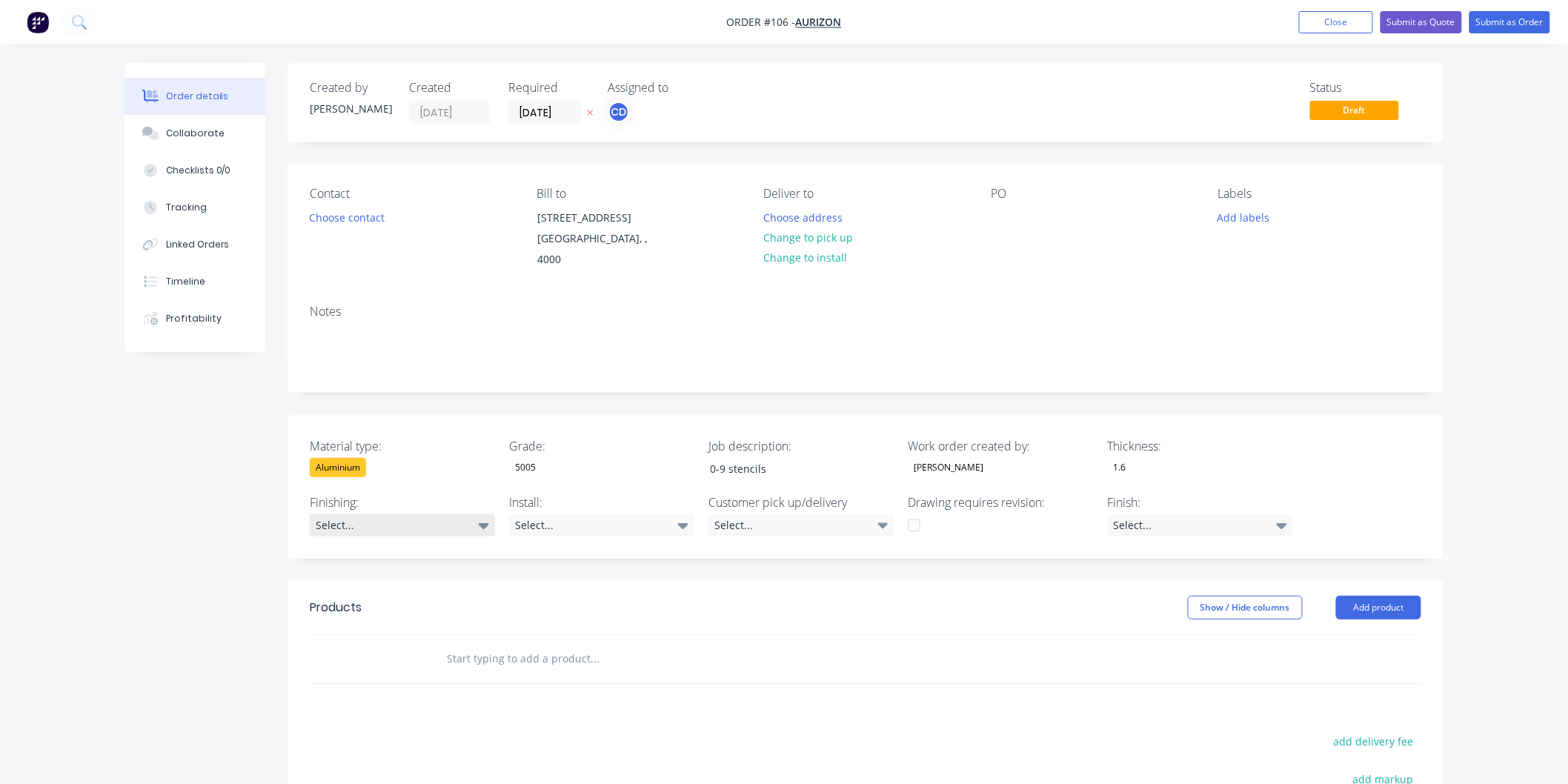
click at [486, 517] on icon at bounding box center [483, 525] width 10 height 16
click at [880, 523] on icon at bounding box center [883, 526] width 10 height 6
click at [829, 543] on button "Pick up" at bounding box center [820, 543] width 223 height 30
click at [999, 561] on div "Created by [PERSON_NAME] Created [DATE] Required [DATE] Assigned to CD Status D…" at bounding box center [865, 551] width 1156 height 976
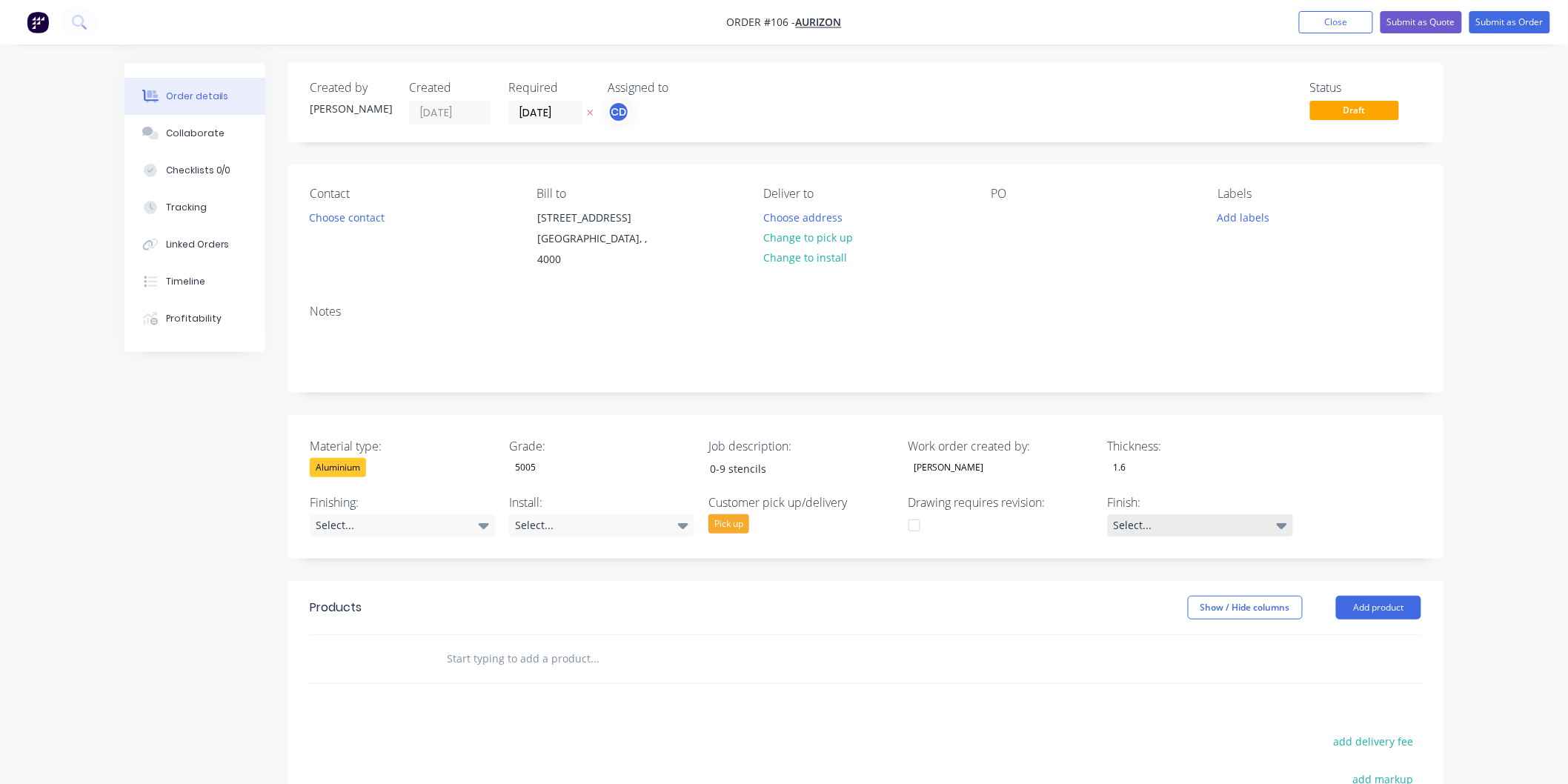
click at [1276, 515] on div "Select..." at bounding box center [1200, 525] width 185 height 22
click at [1365, 596] on button "Add product" at bounding box center [1378, 608] width 85 height 24
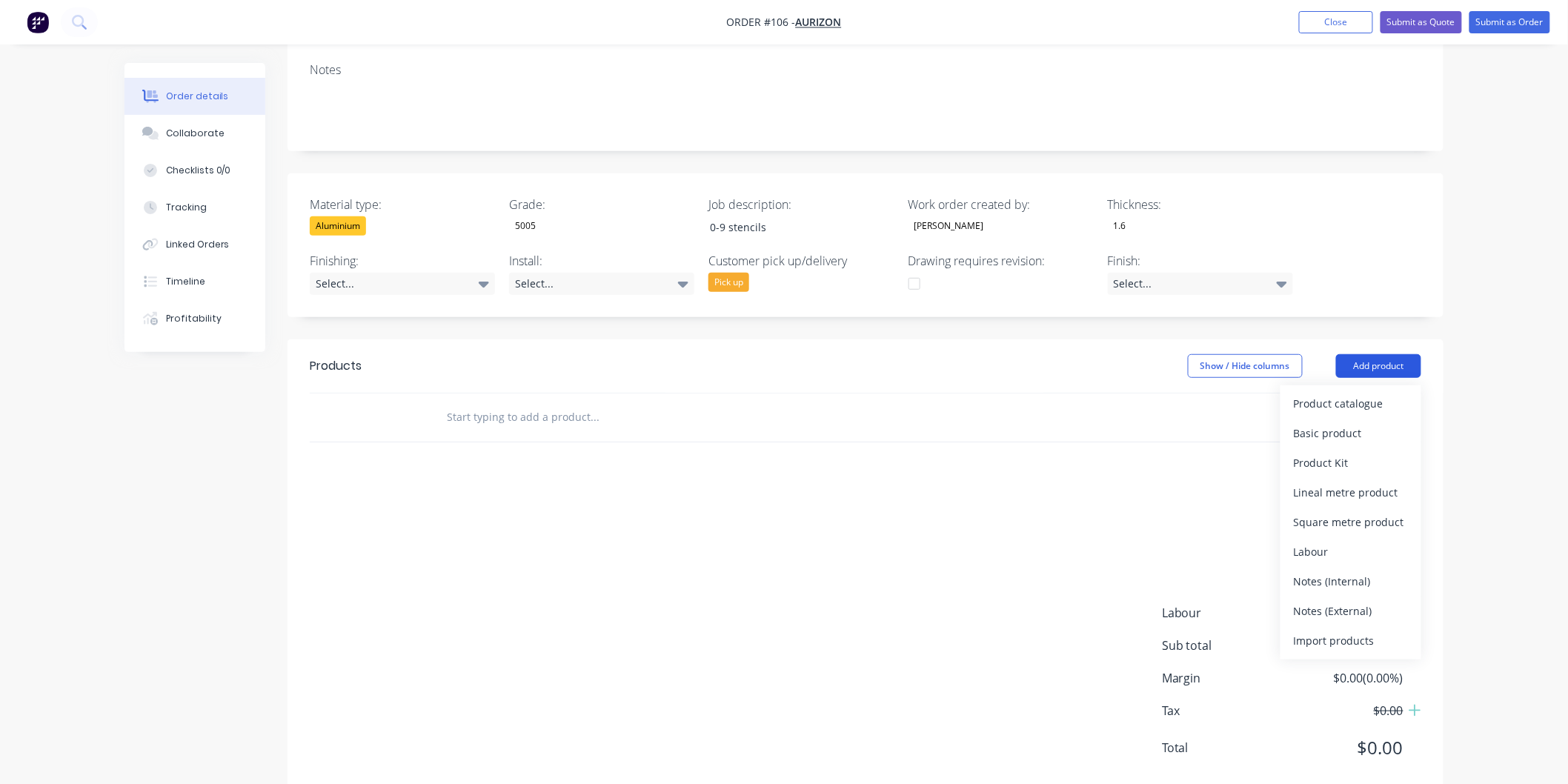
scroll to position [260, 0]
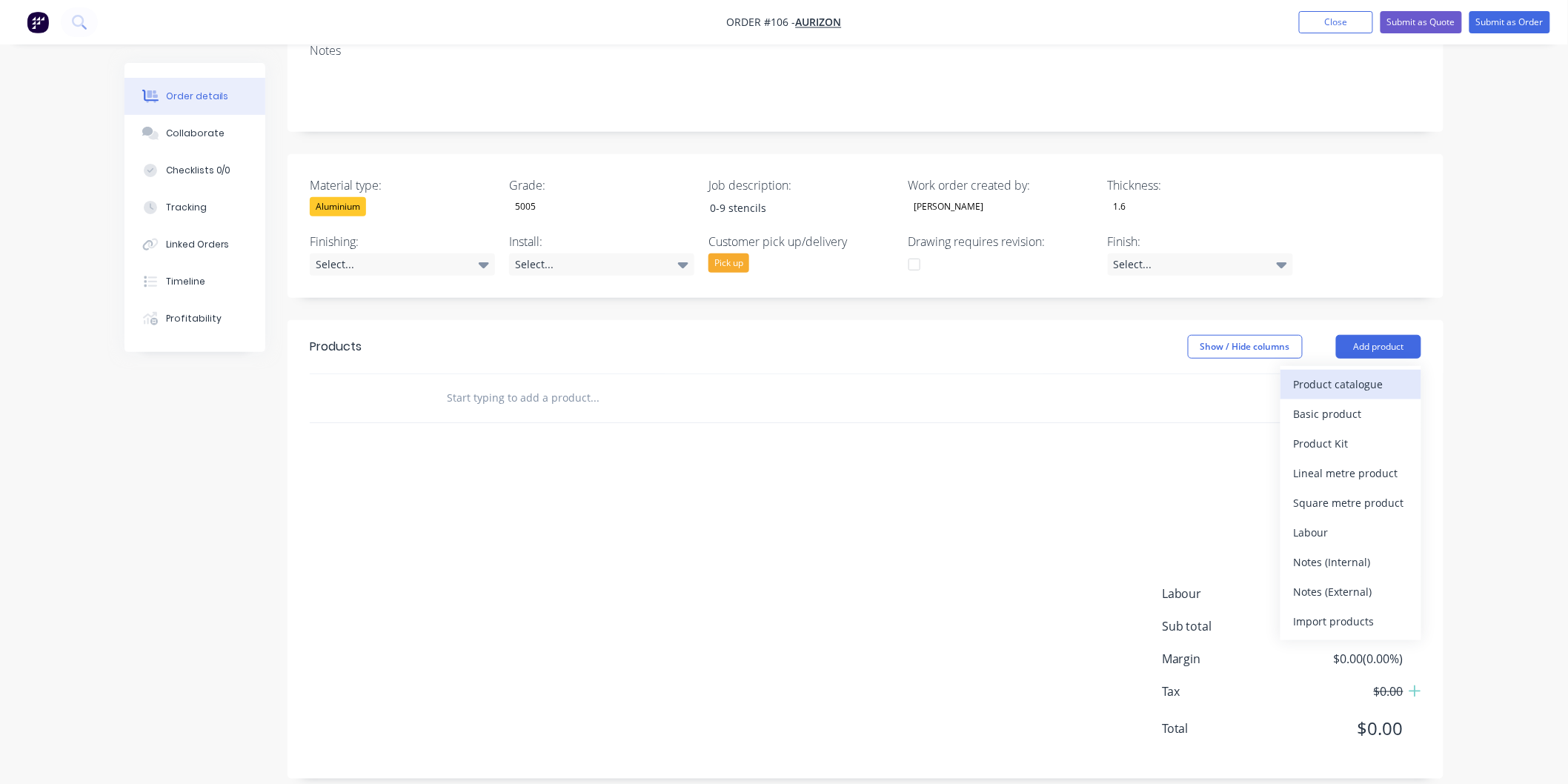
click at [1359, 374] on div "Product catalogue" at bounding box center [1350, 384] width 114 height 22
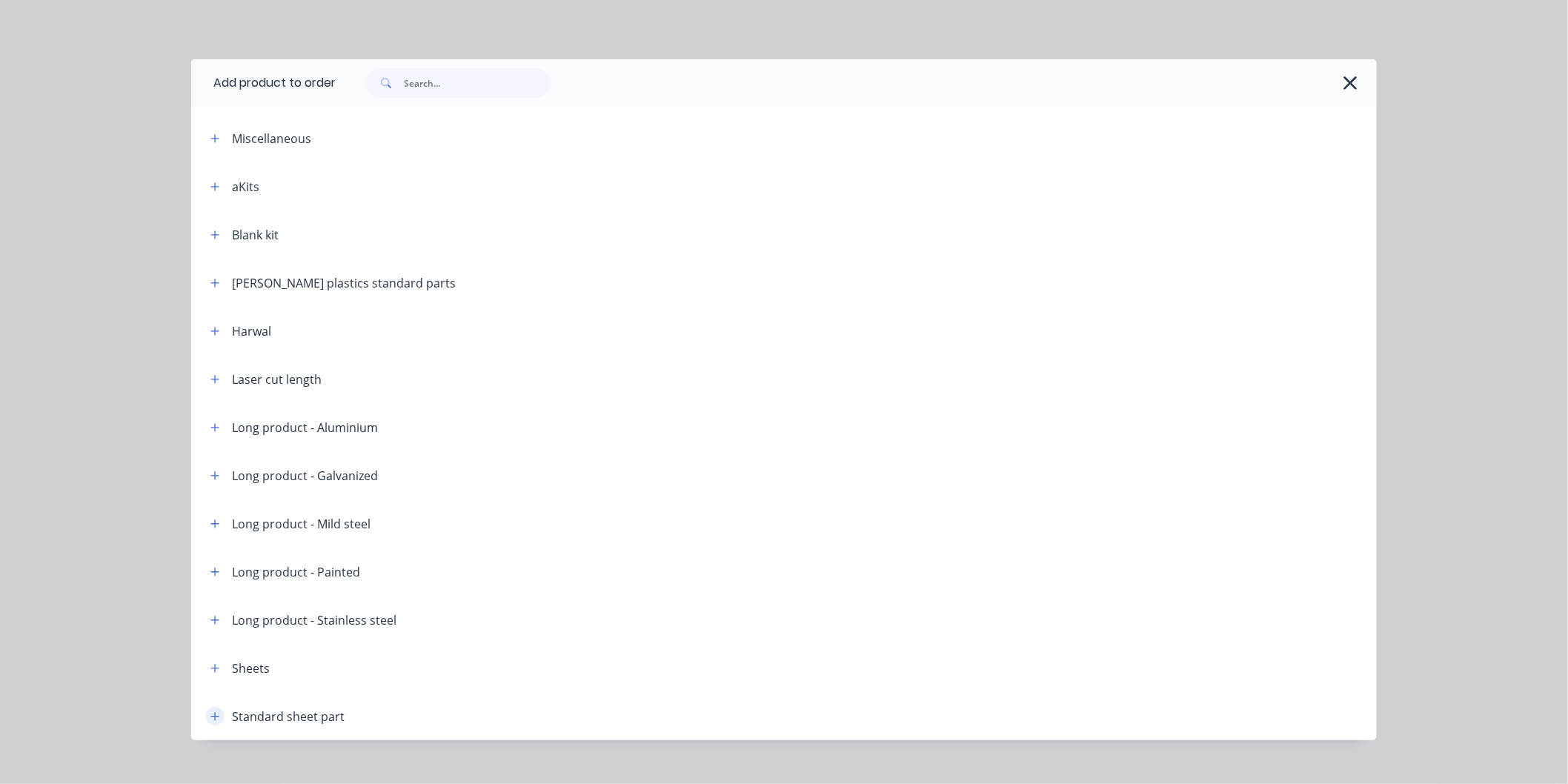
click at [211, 717] on icon "button" at bounding box center [215, 716] width 9 height 10
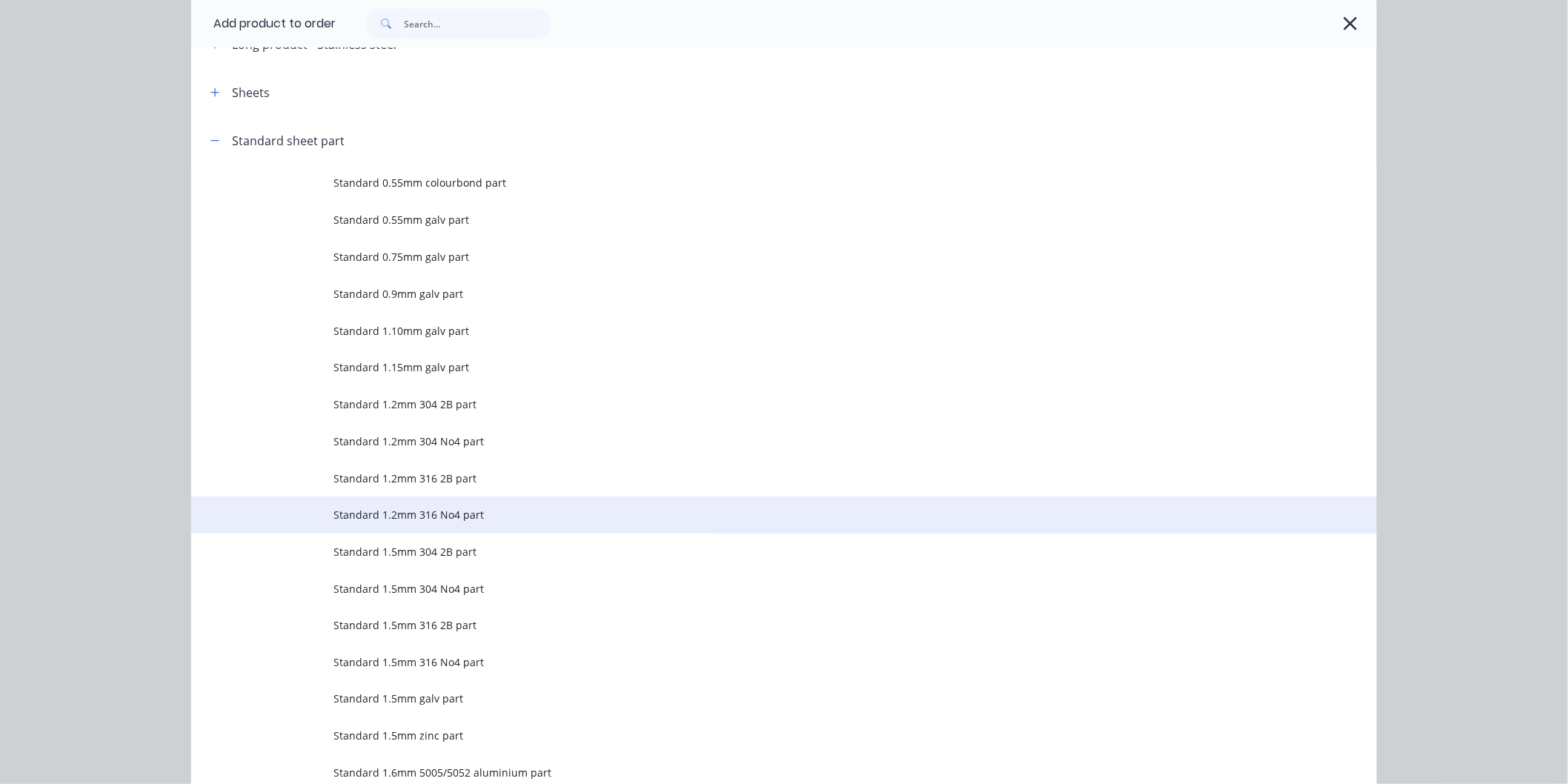
scroll to position [658, 0]
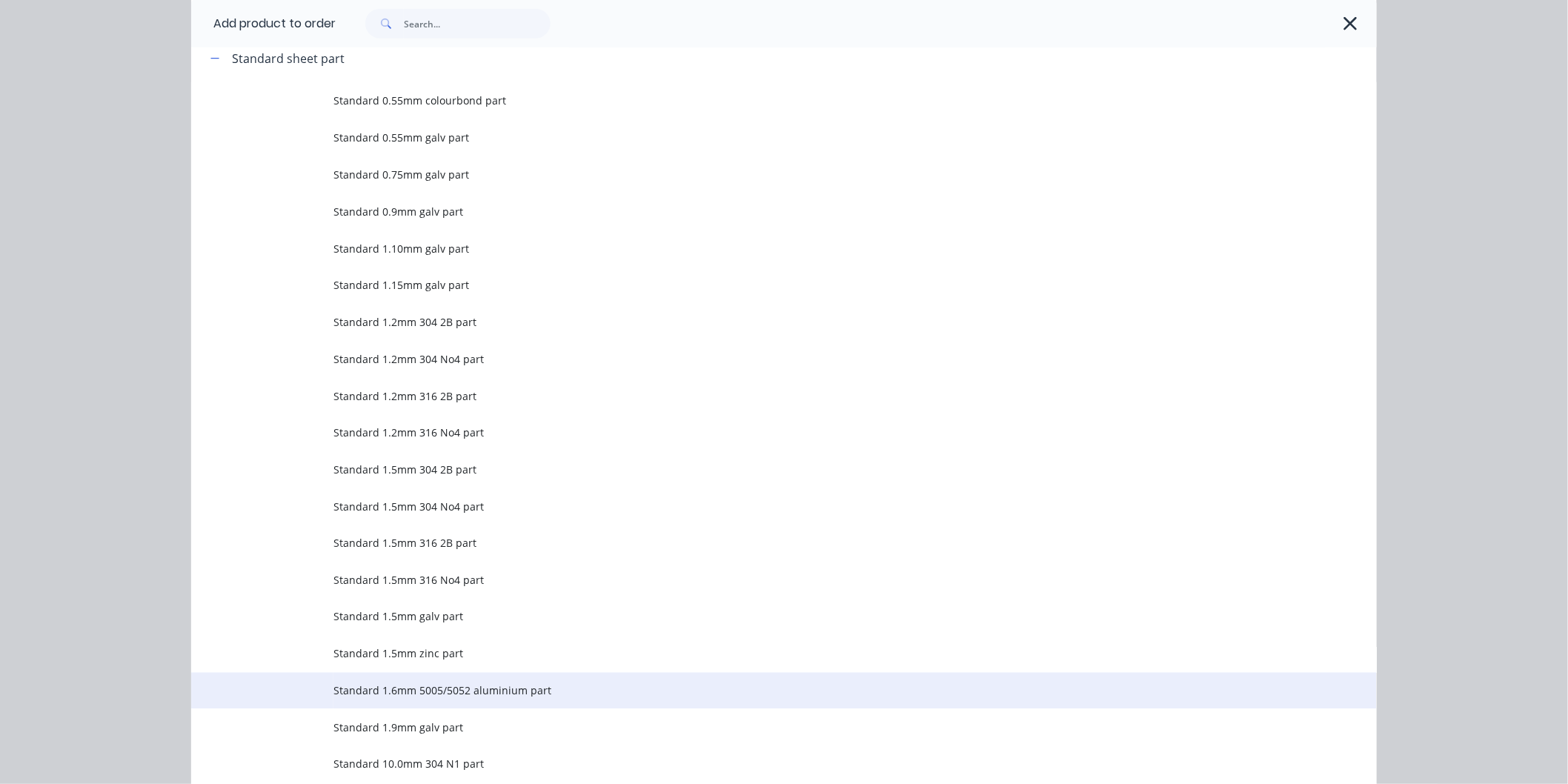
click at [376, 690] on span "Standard 1.6mm 5005/5052 aluminium part" at bounding box center [750, 691] width 834 height 16
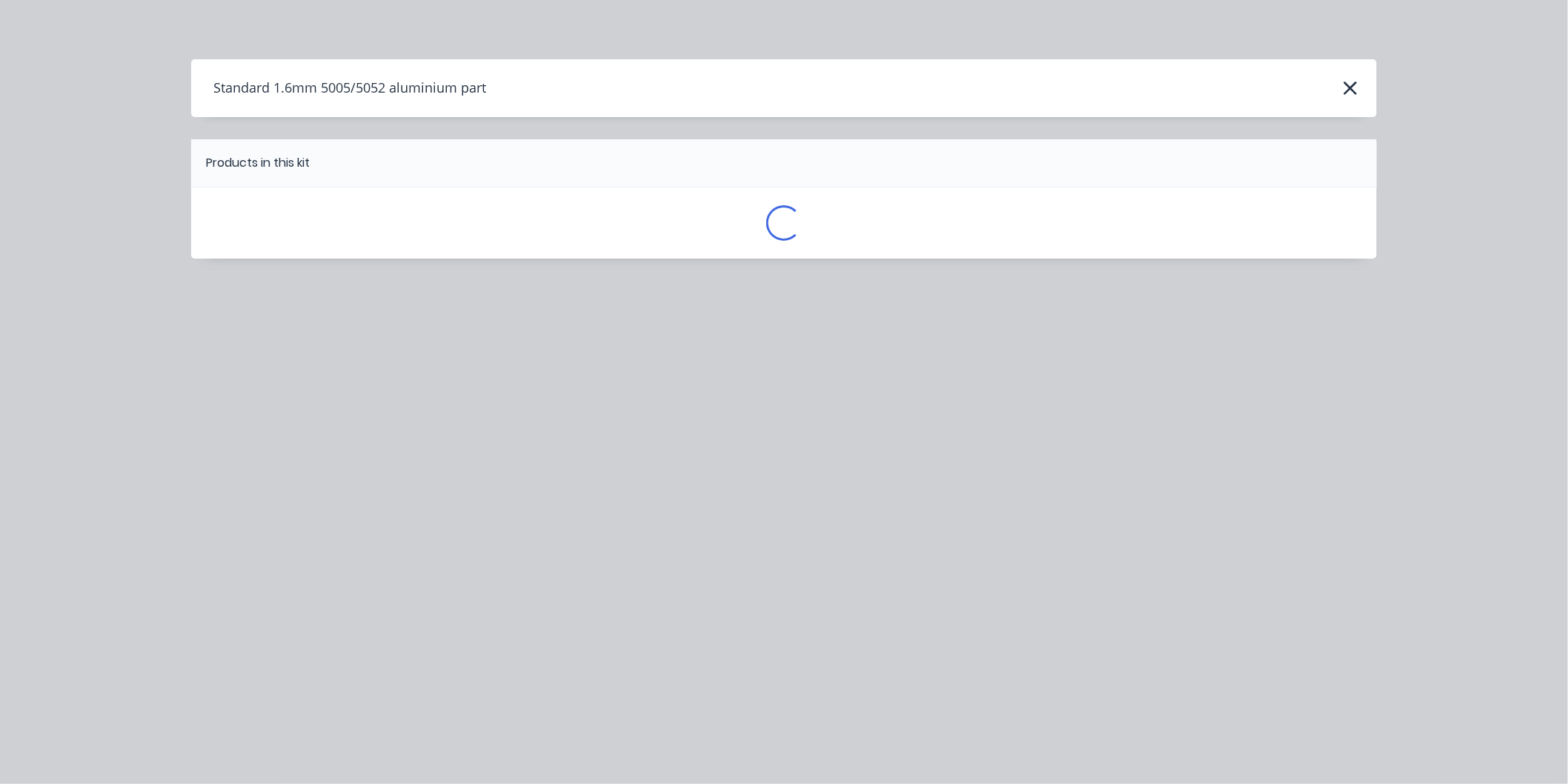
scroll to position [0, 0]
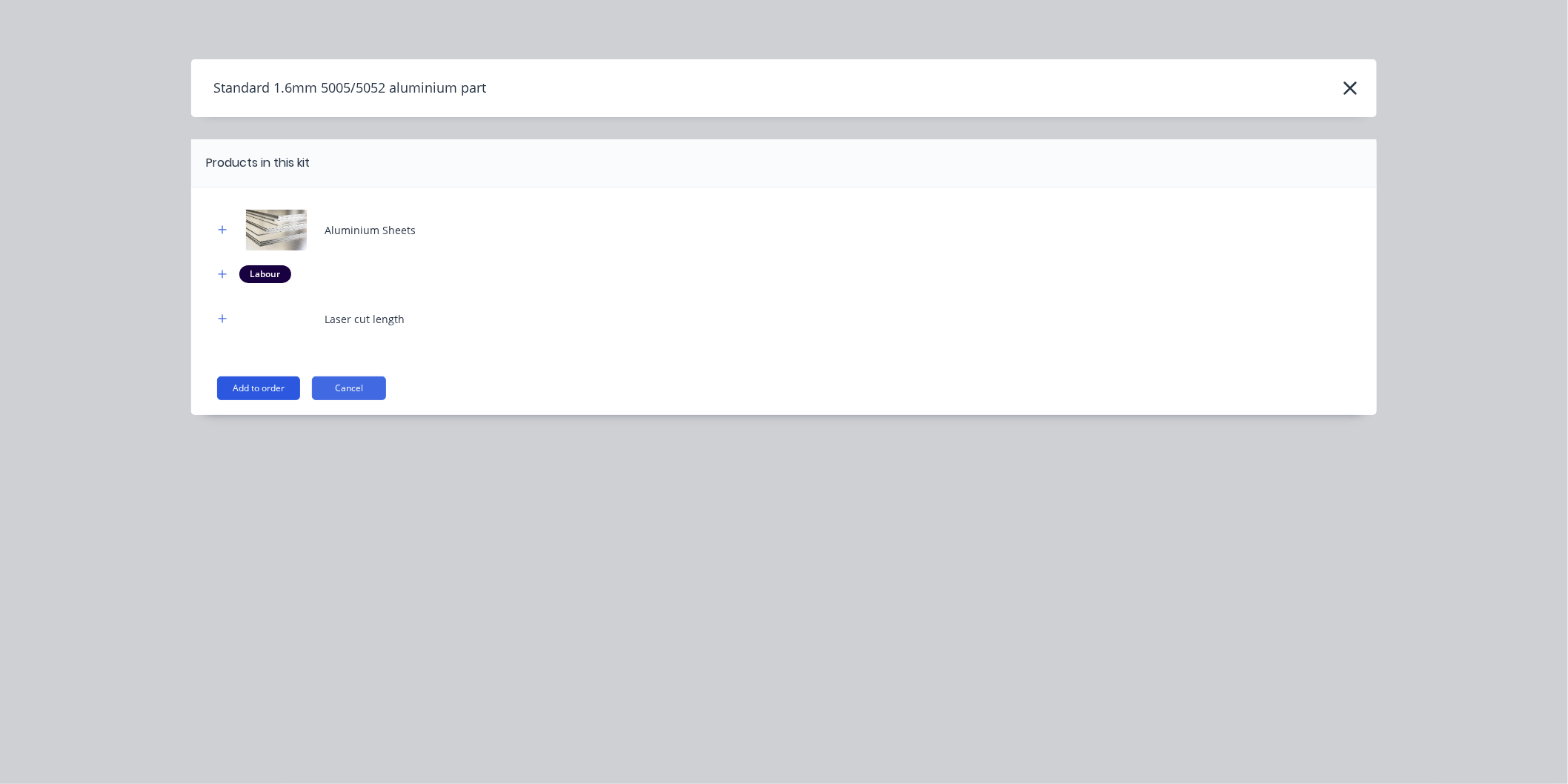
click at [284, 388] on button "Add to order" at bounding box center [258, 388] width 83 height 24
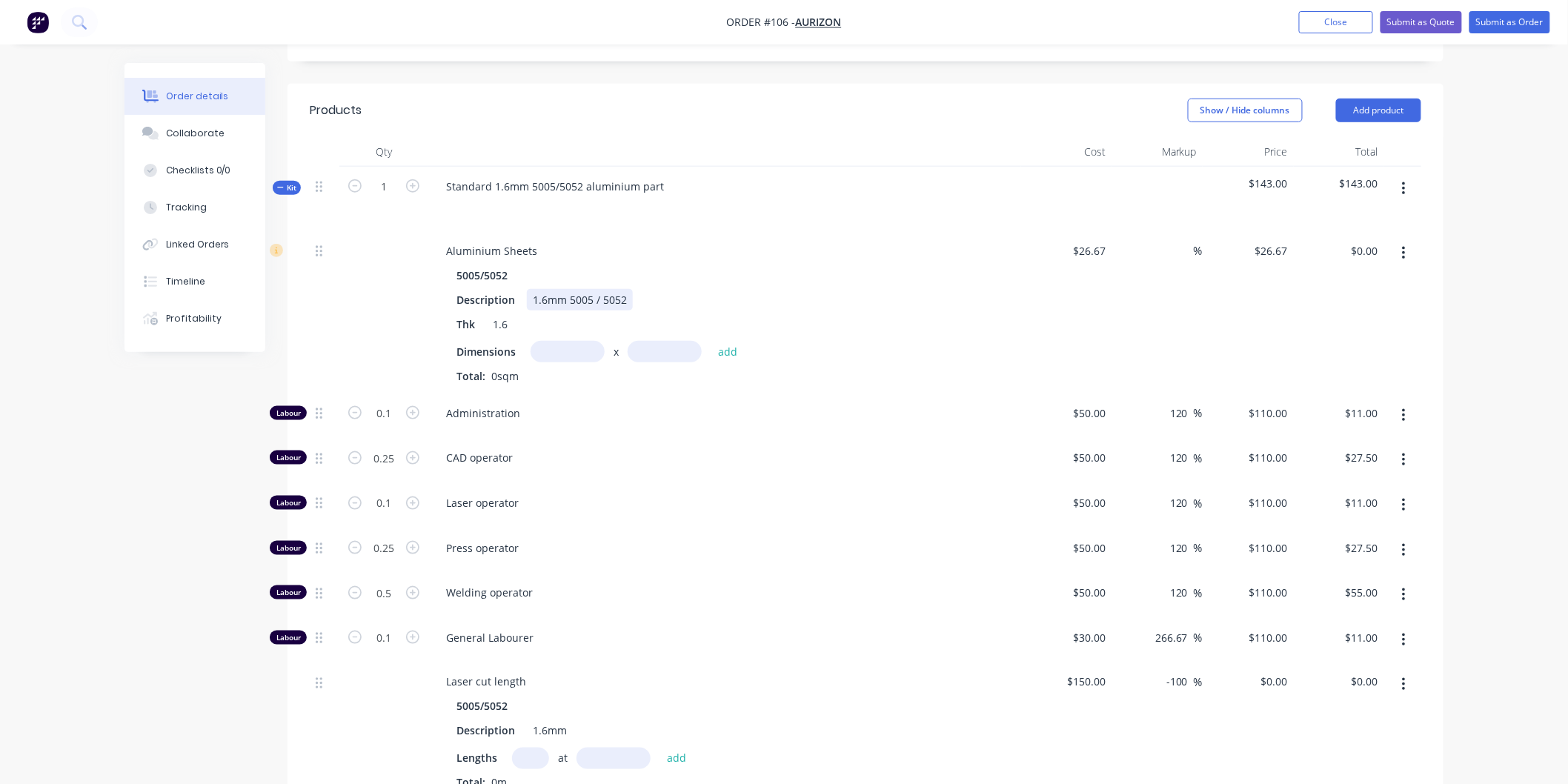
scroll to position [508, 0]
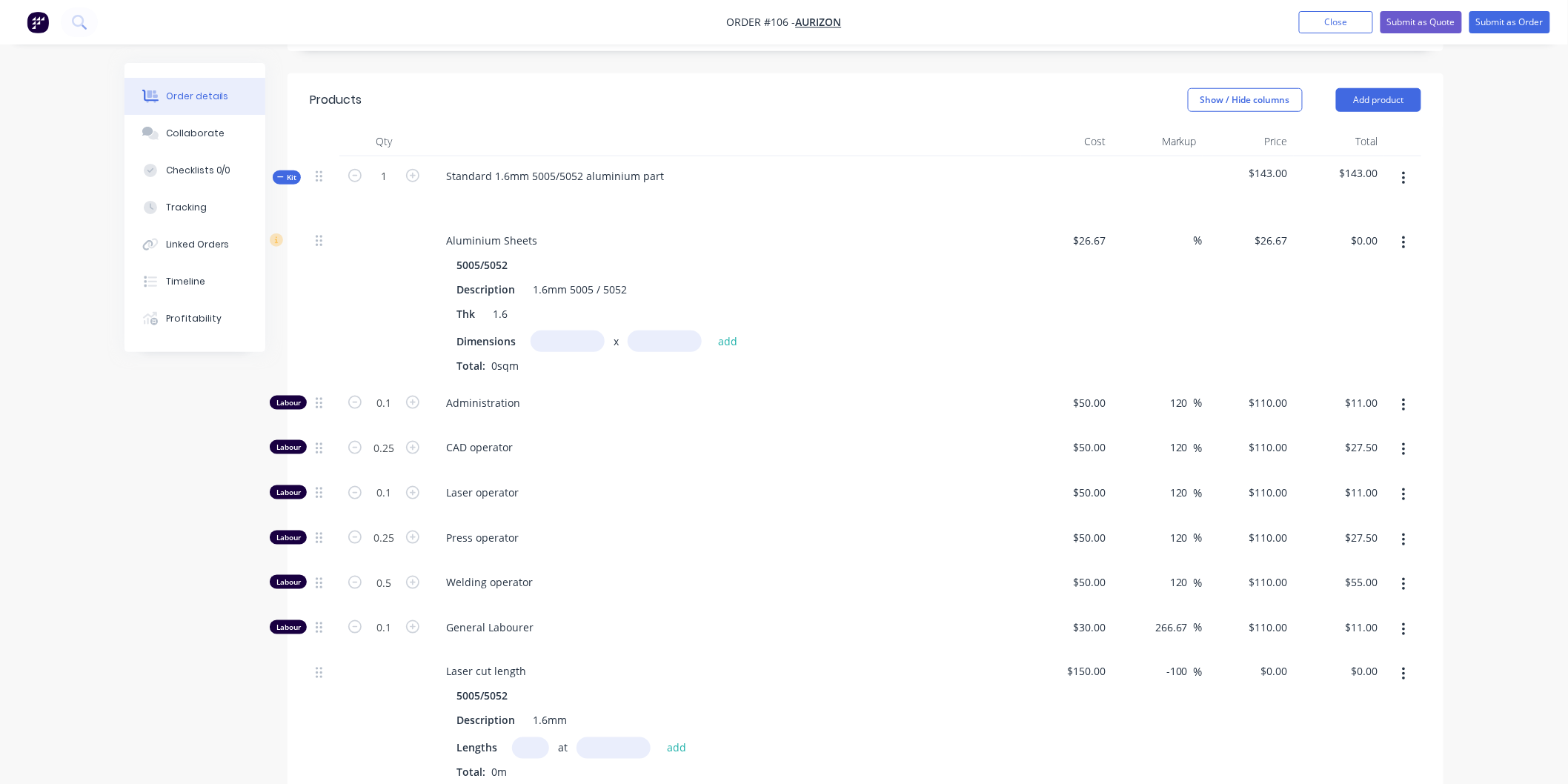
click at [569, 331] on input "text" at bounding box center [567, 342] width 74 height 22
type input "0.05m"
click at [639, 331] on input "text" at bounding box center [664, 342] width 74 height 22
type input "0.2m"
click at [730, 332] on button "add" at bounding box center [728, 342] width 35 height 20
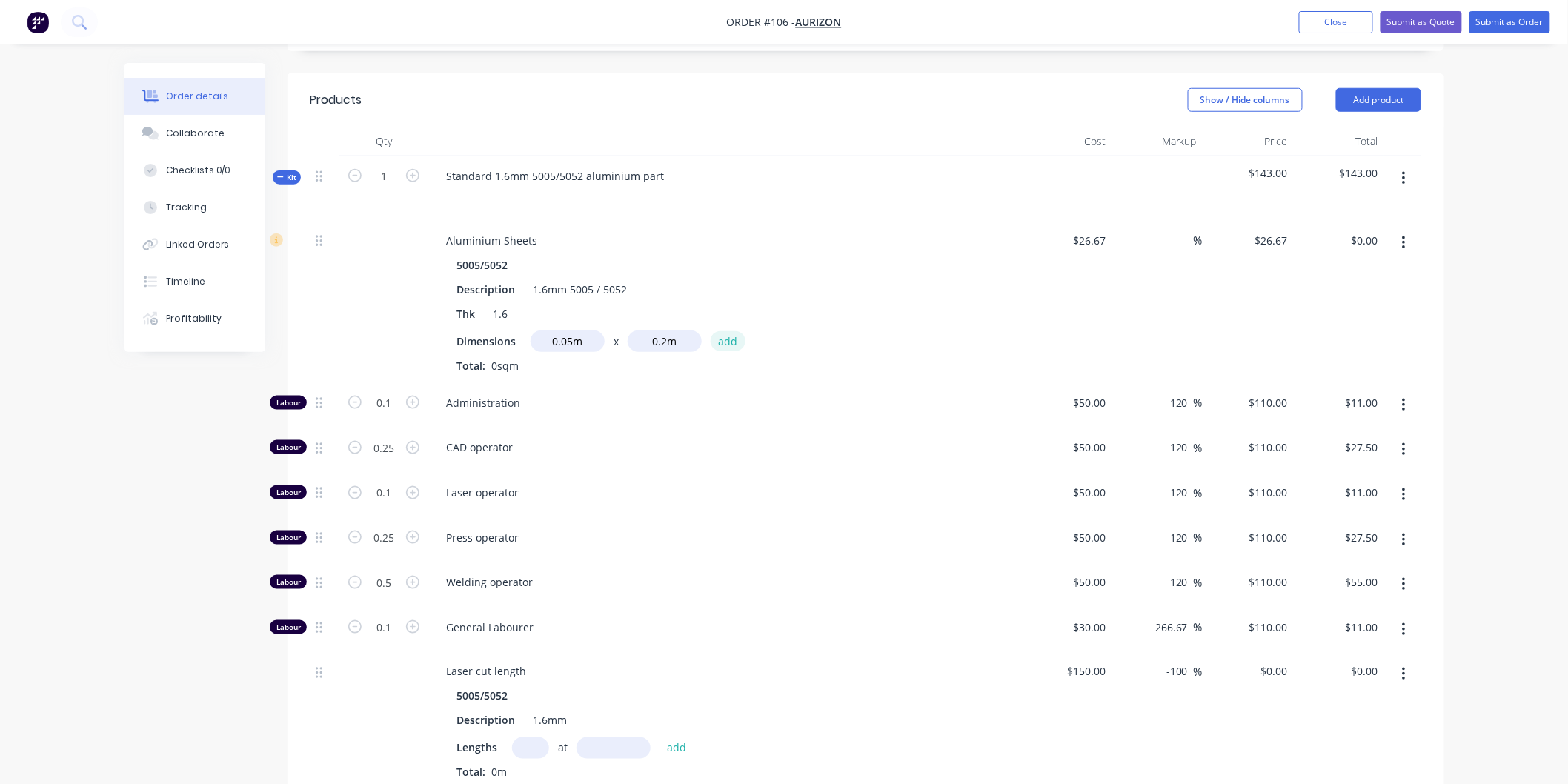
type input "$0.27"
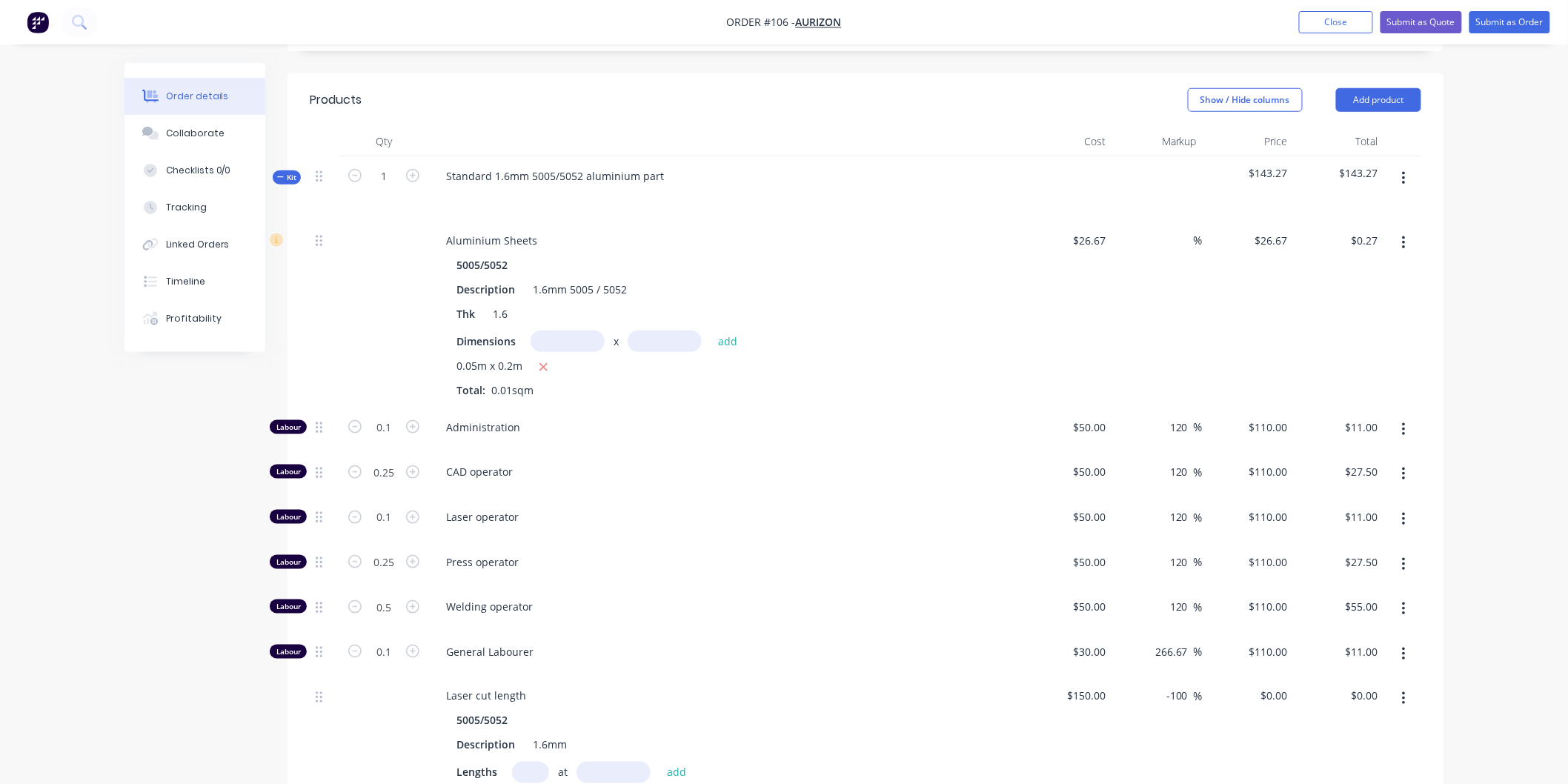
click at [1398, 165] on button "button" at bounding box center [1403, 178] width 35 height 27
click at [1330, 296] on div "Delete" at bounding box center [1350, 307] width 114 height 22
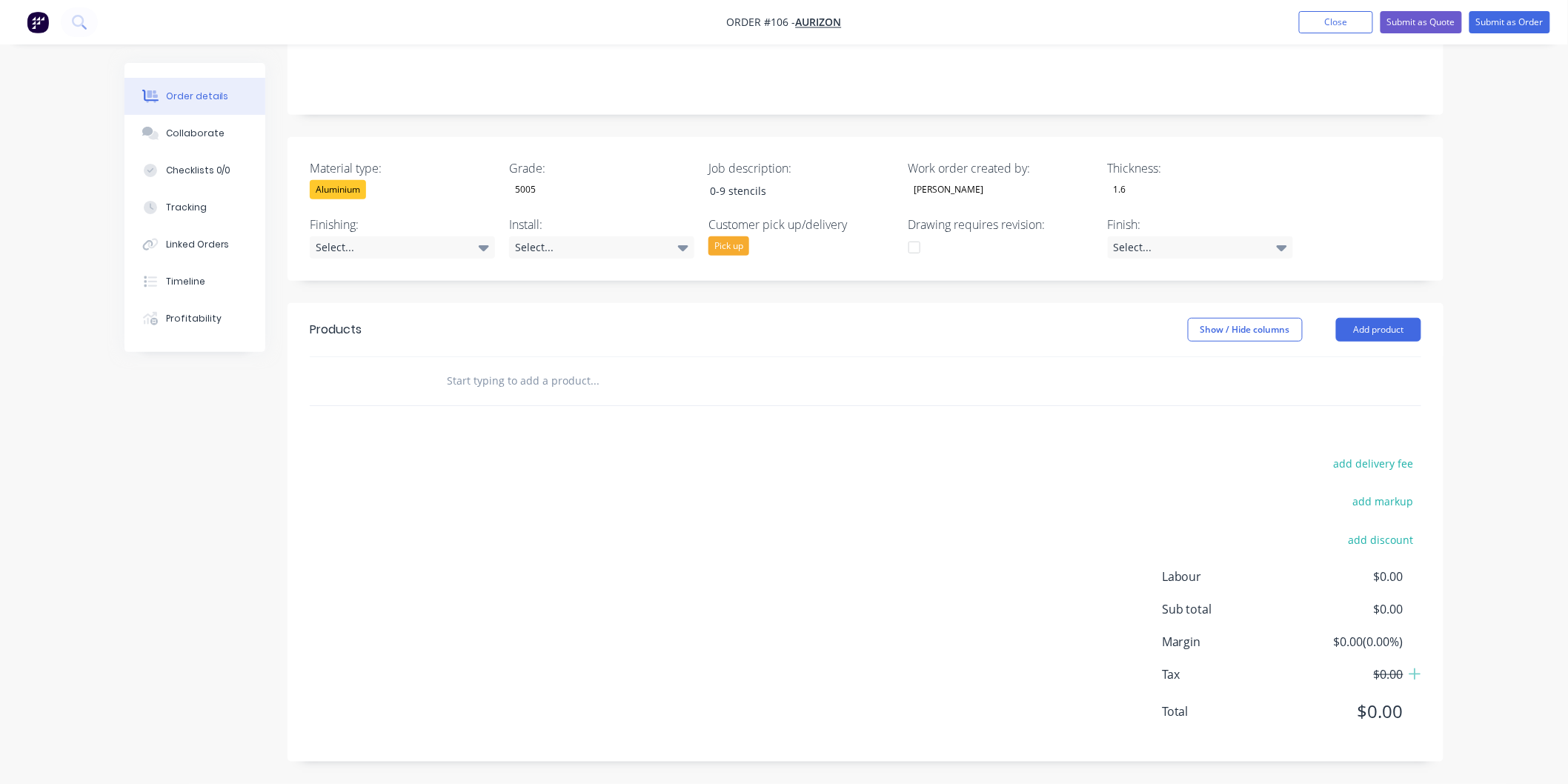
scroll to position [260, 0]
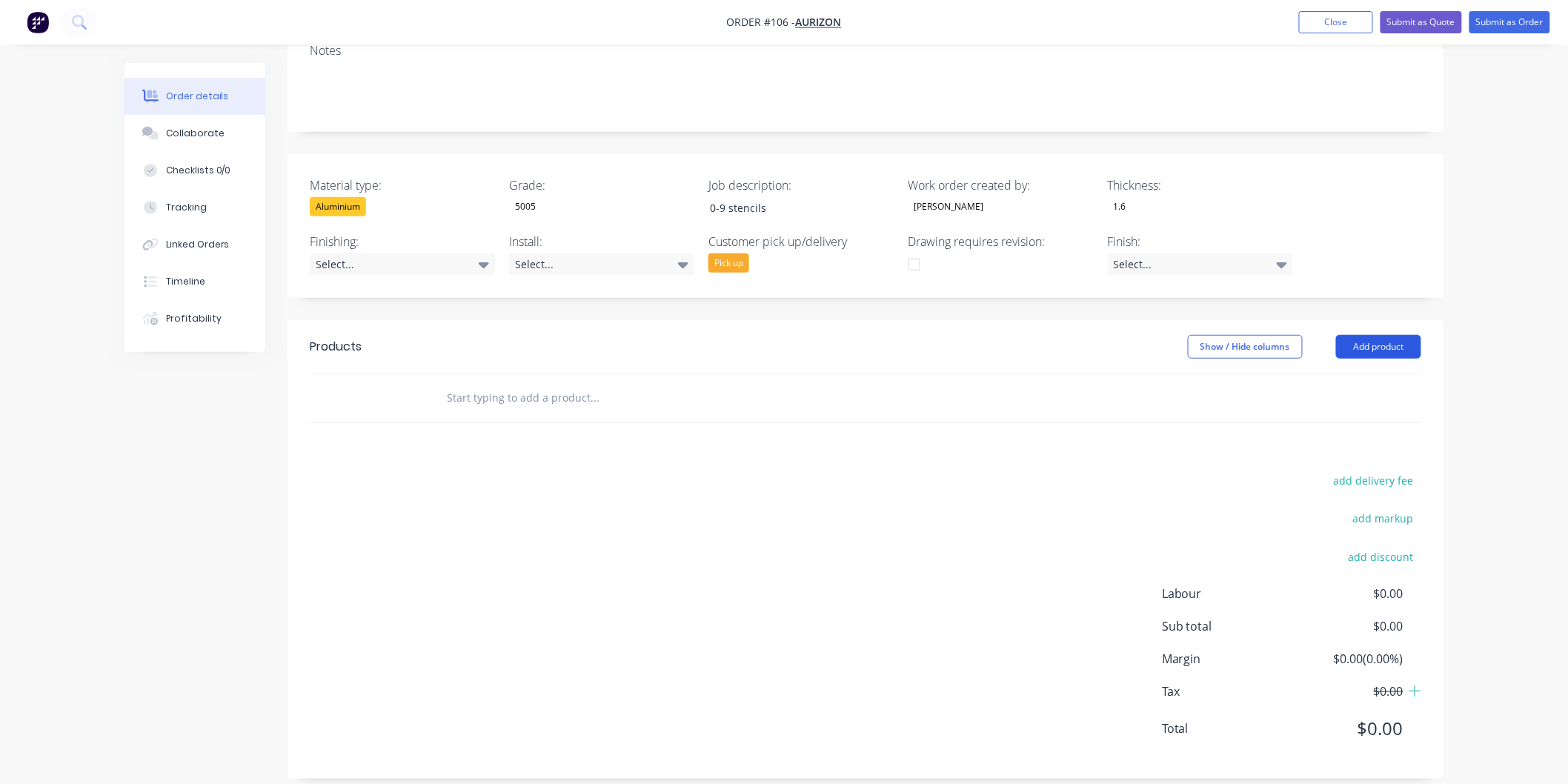
click at [1356, 335] on button "Add product" at bounding box center [1378, 346] width 85 height 24
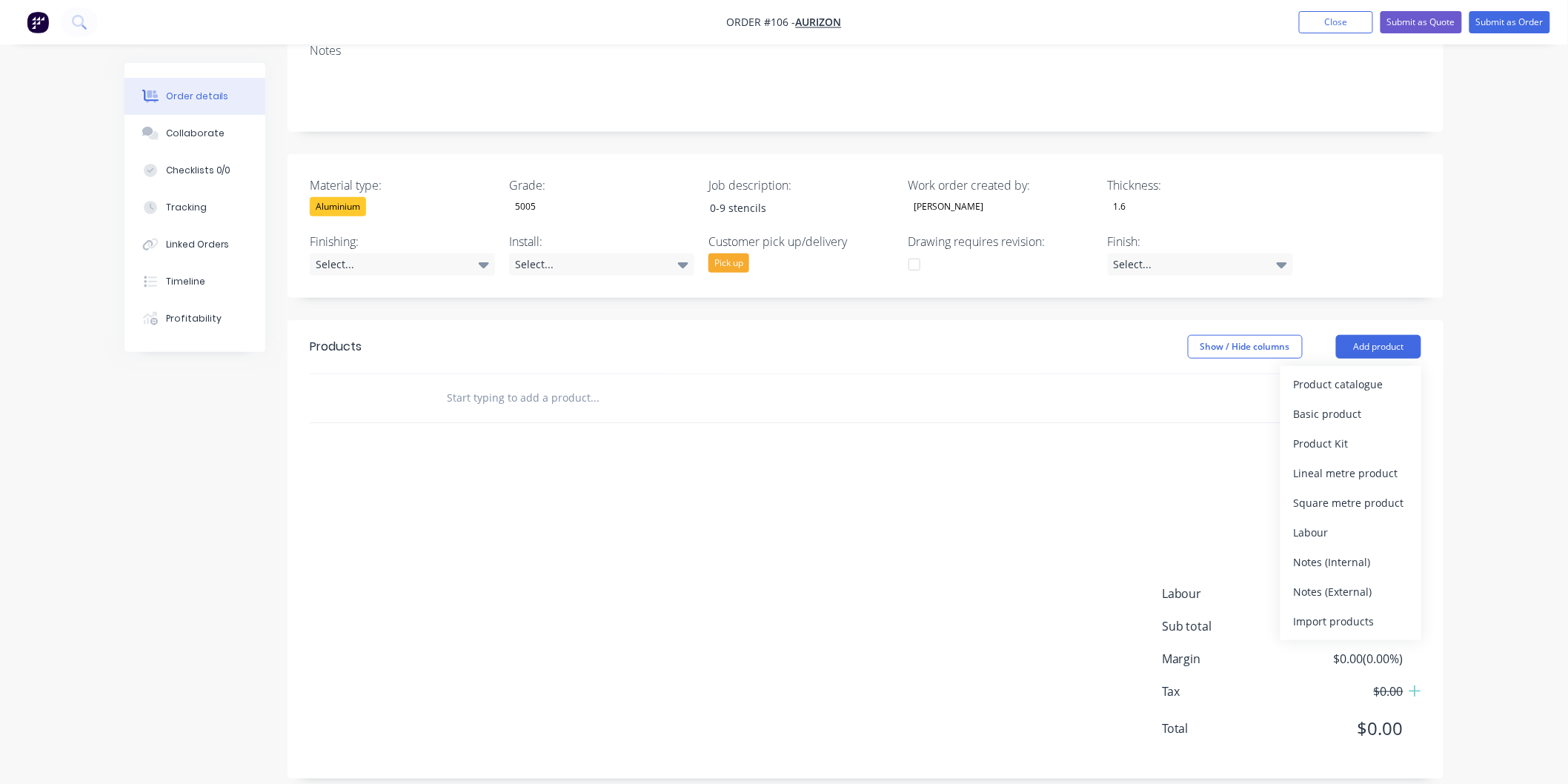
click at [1342, 366] on div "Product catalogue Basic product Product Kit Lineal metre product Square metre p…" at bounding box center [1350, 503] width 141 height 274
click at [1343, 373] on div "Product catalogue" at bounding box center [1350, 384] width 114 height 22
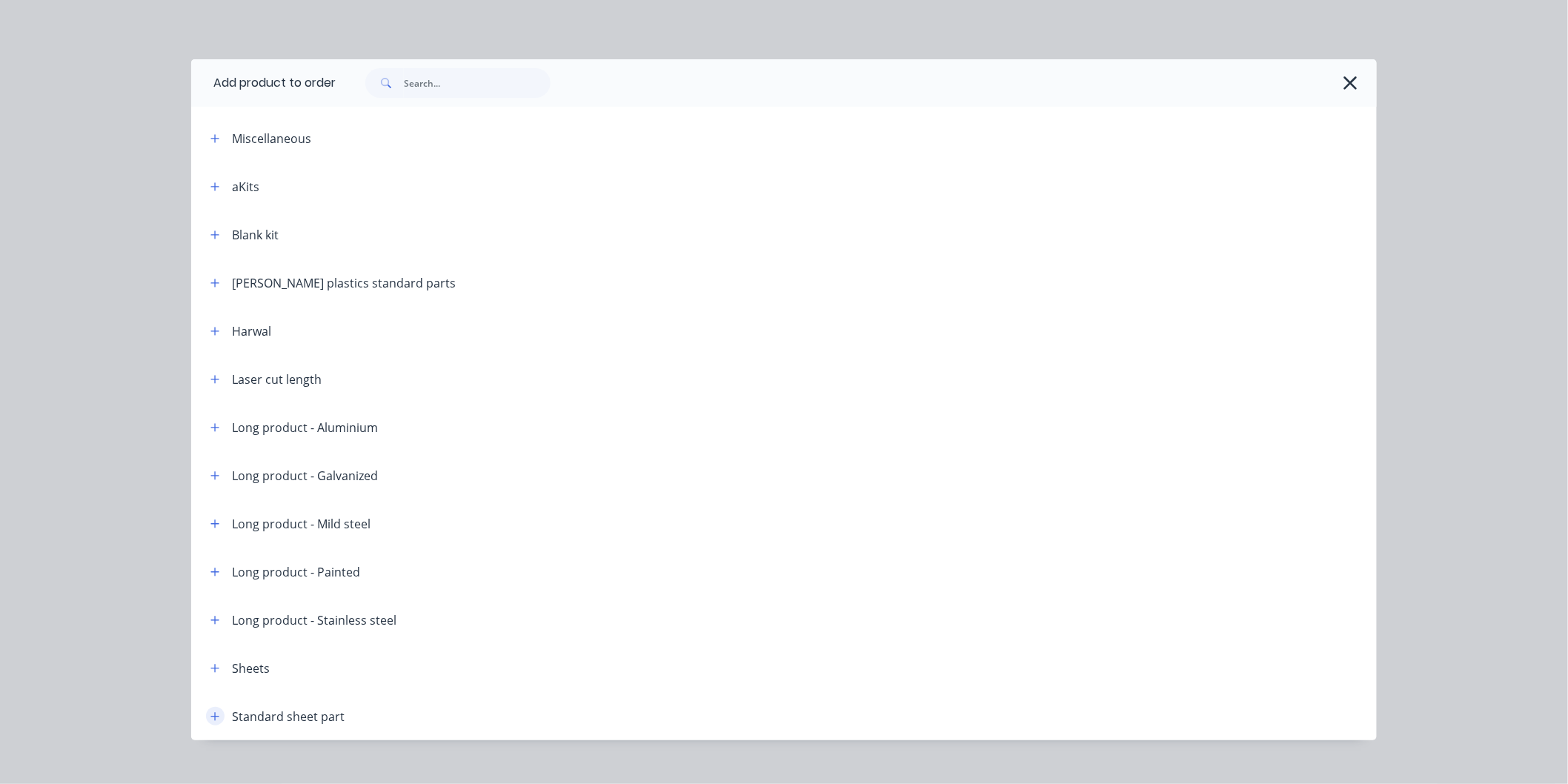
click at [213, 717] on icon "button" at bounding box center [215, 716] width 9 height 10
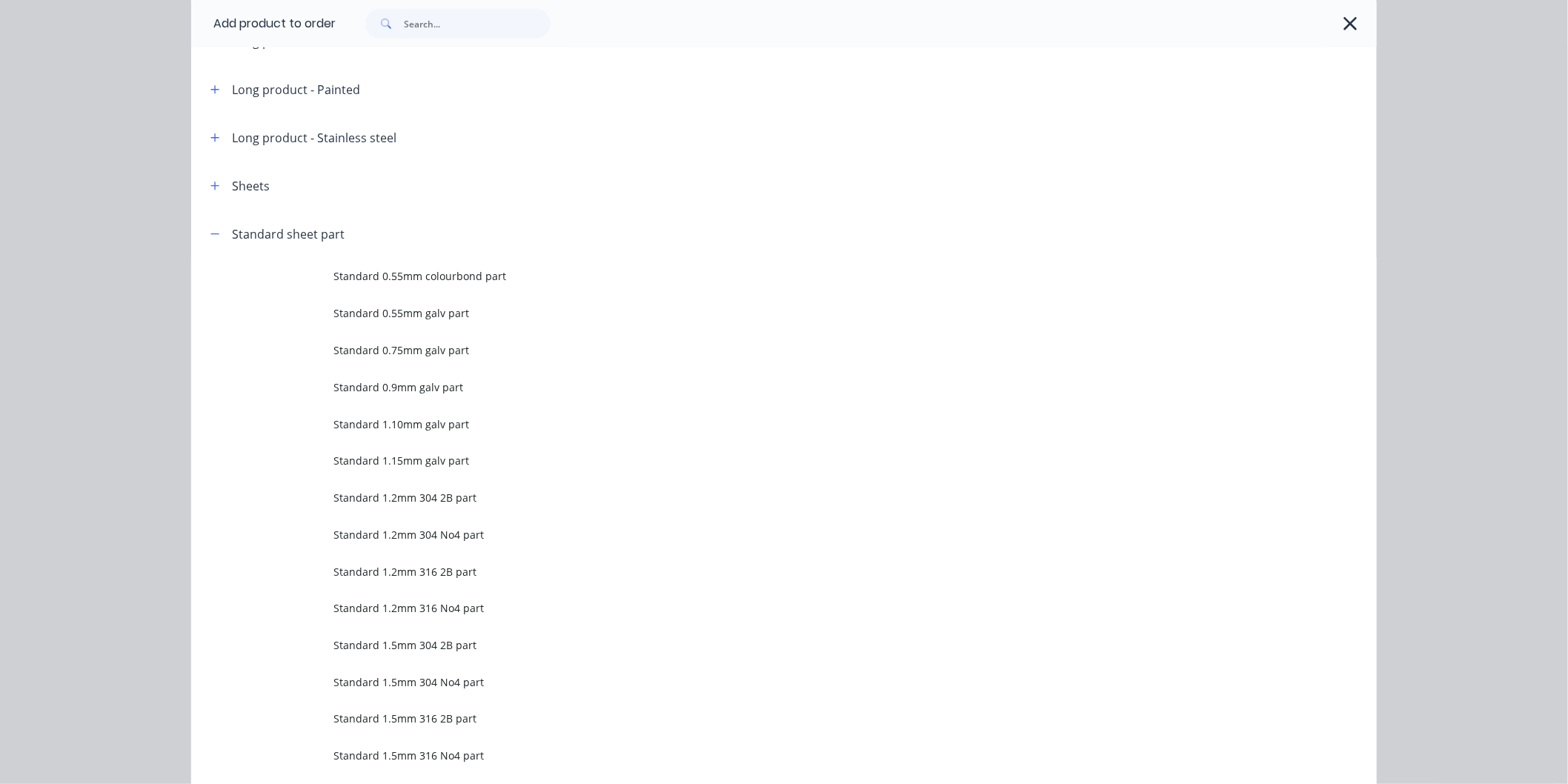
scroll to position [740, 0]
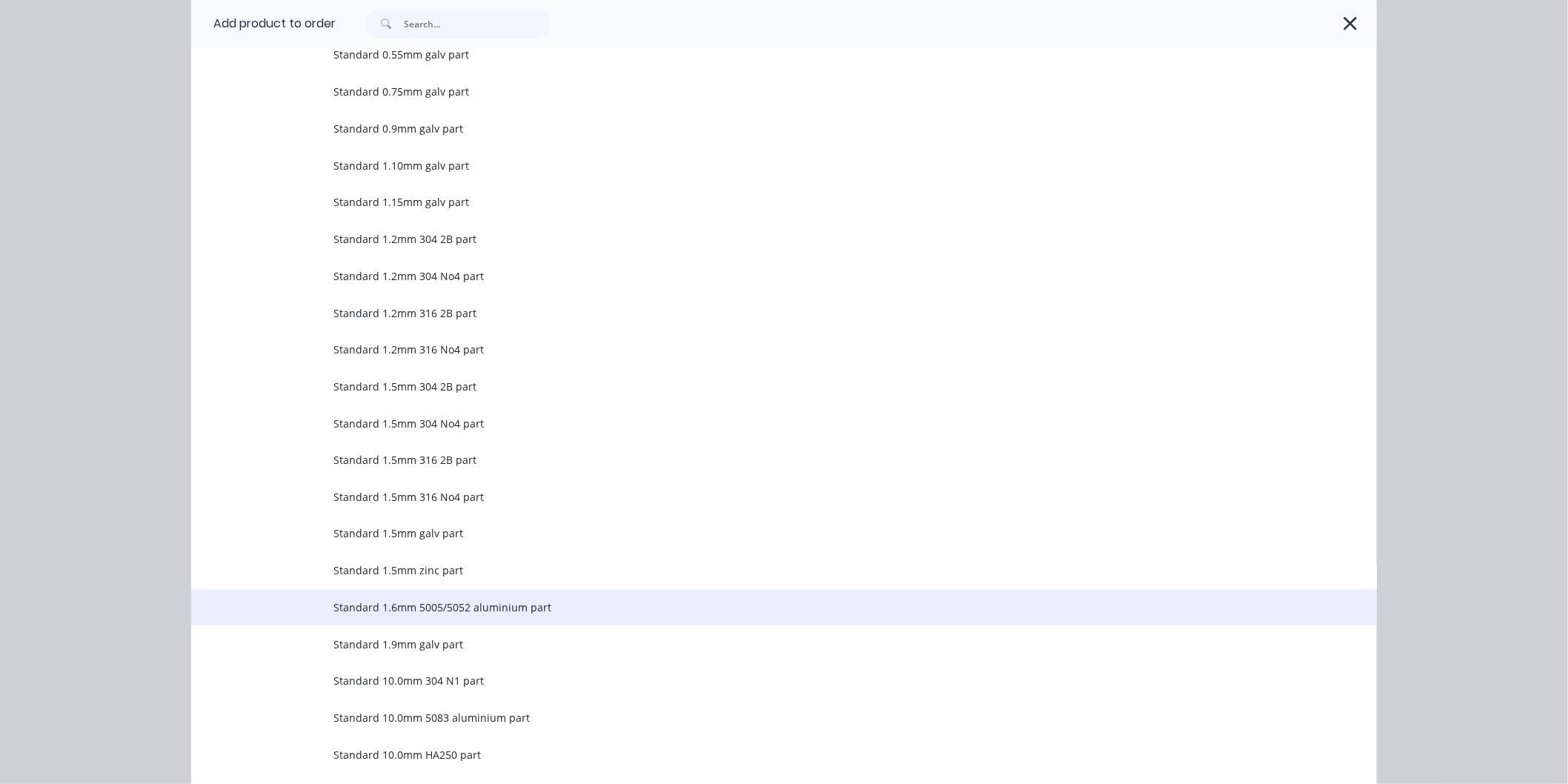
click at [393, 604] on span "Standard 1.6mm 5005/5052 aluminium part" at bounding box center [750, 608] width 834 height 16
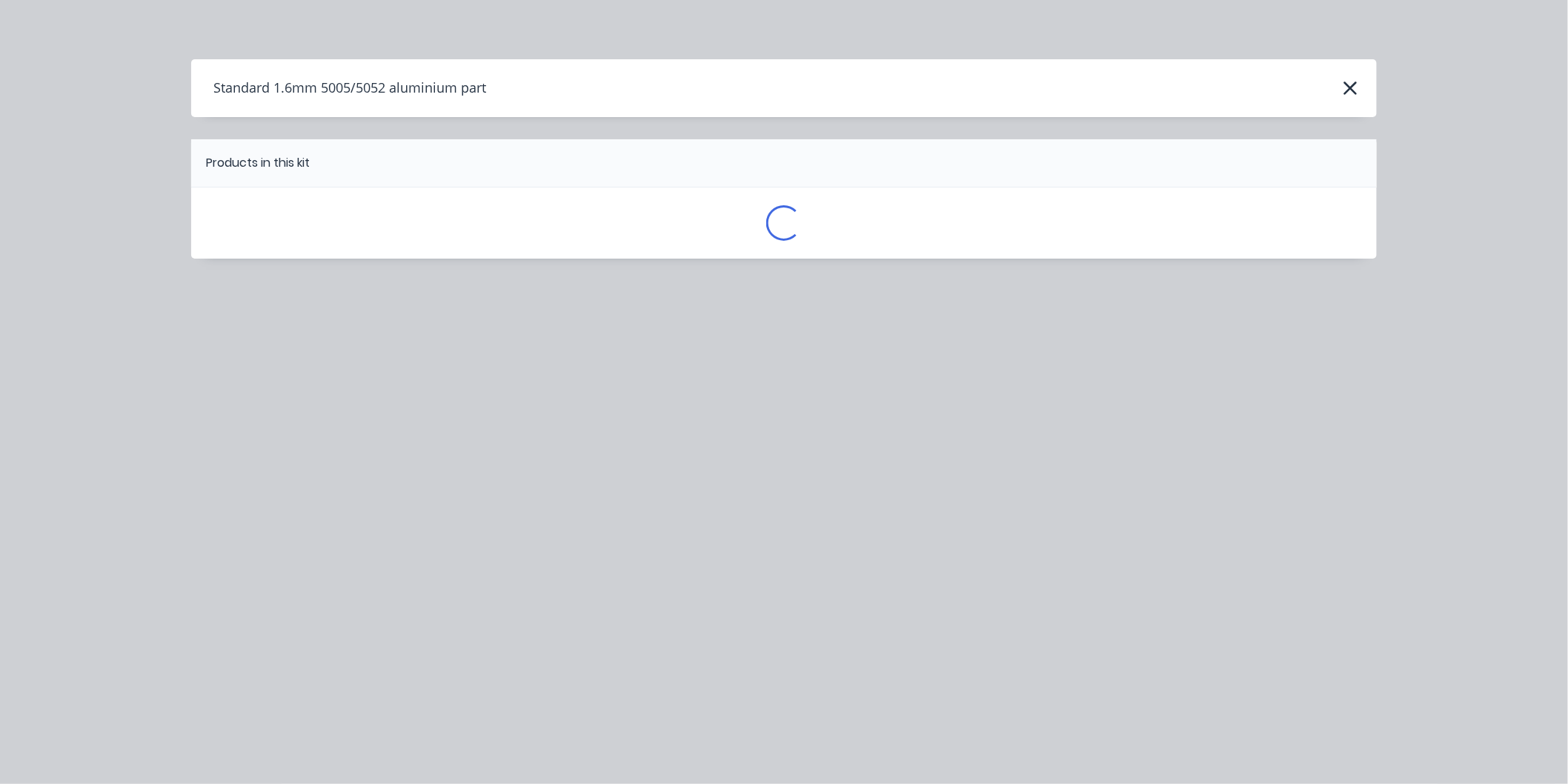
scroll to position [0, 0]
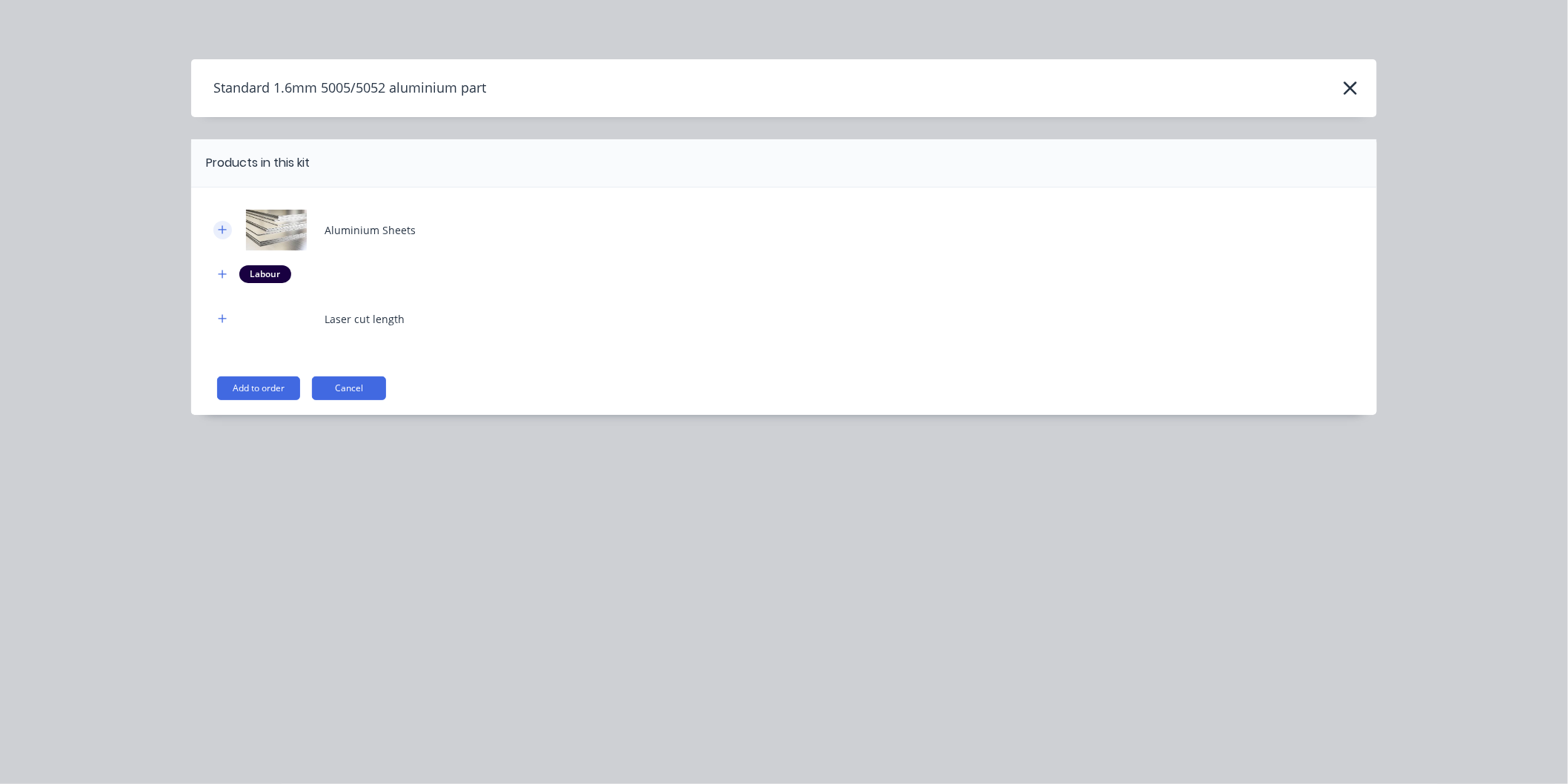
click at [226, 228] on icon "button" at bounding box center [222, 230] width 9 height 10
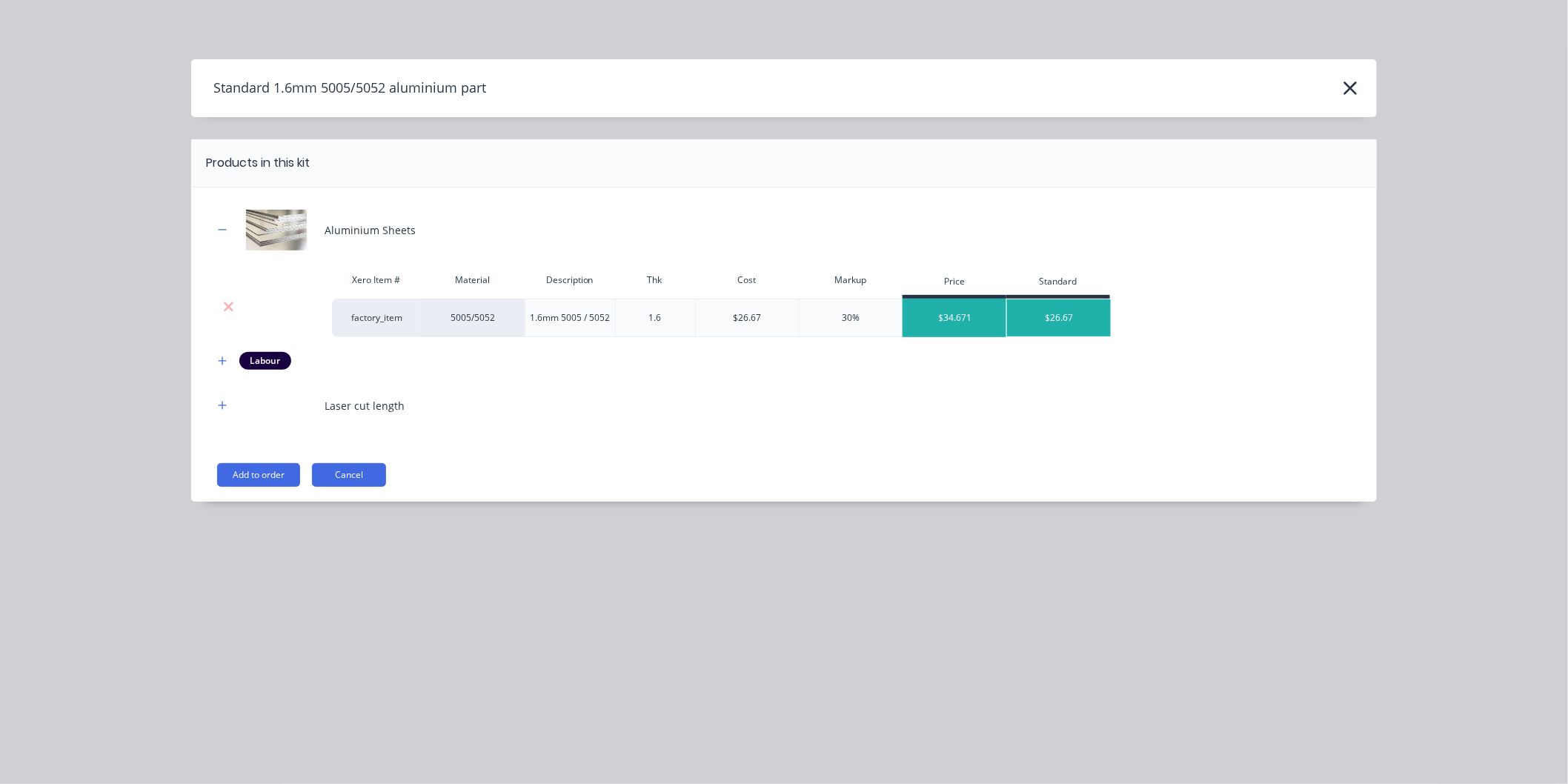
click at [934, 316] on div "$34.671" at bounding box center [954, 317] width 104 height 37
click at [274, 472] on button "Add to order" at bounding box center [258, 475] width 83 height 24
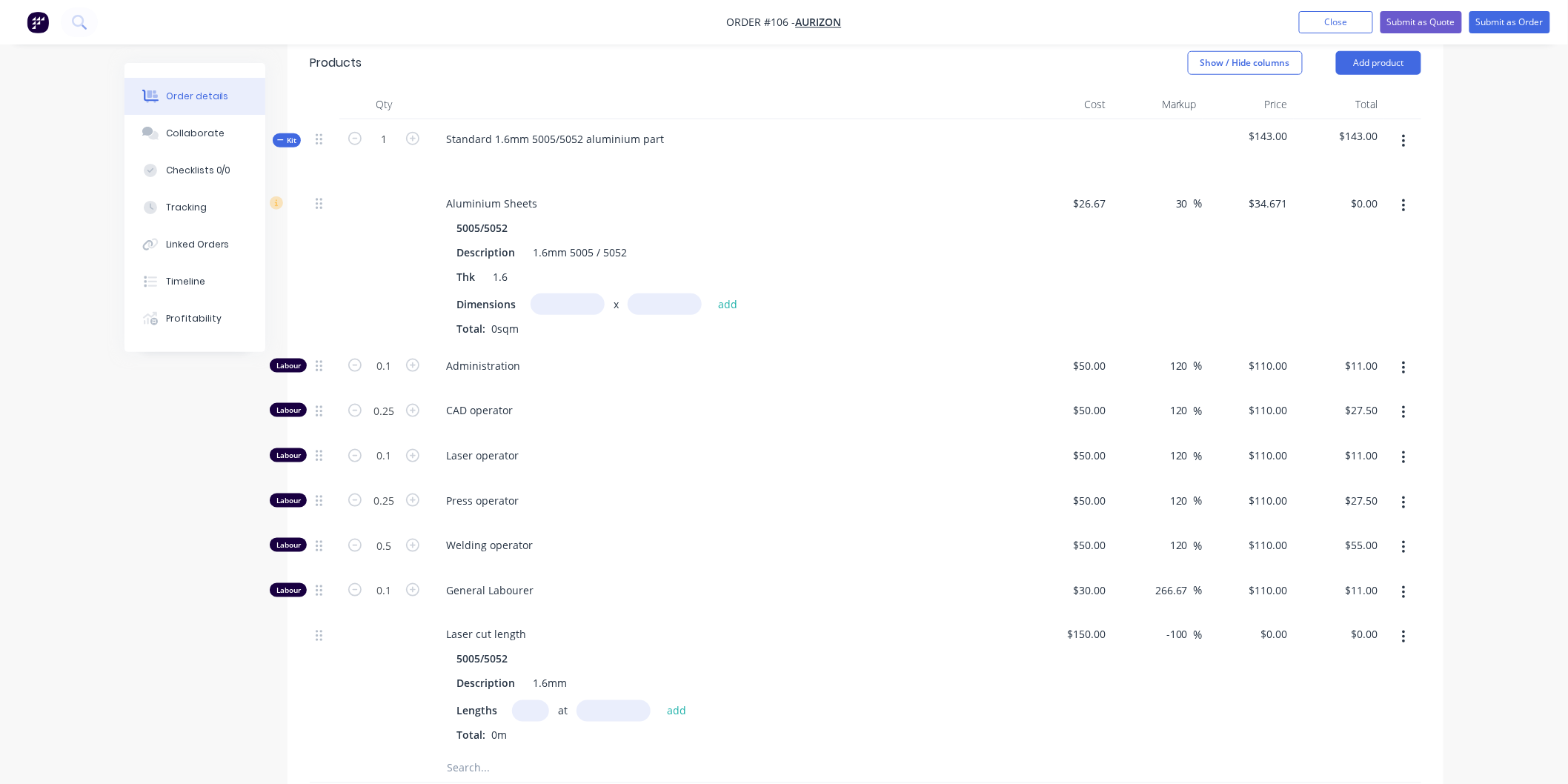
scroll to position [590, 0]
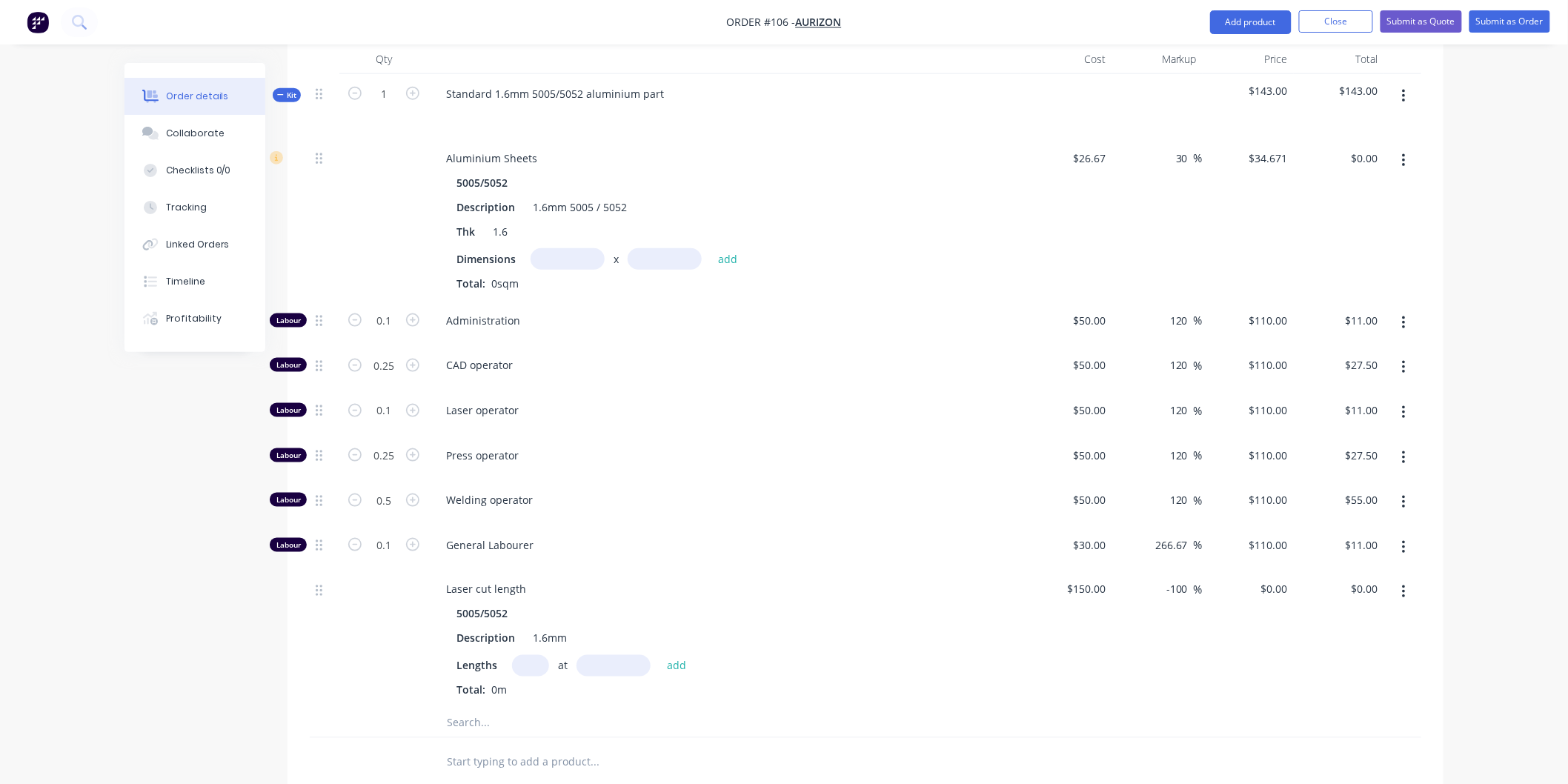
click at [567, 250] on input "text" at bounding box center [567, 259] width 74 height 22
type input "0.05m"
click at [645, 248] on input "text" at bounding box center [664, 259] width 74 height 22
type input "0.2m"
click at [730, 248] on button "add" at bounding box center [728, 258] width 35 height 20
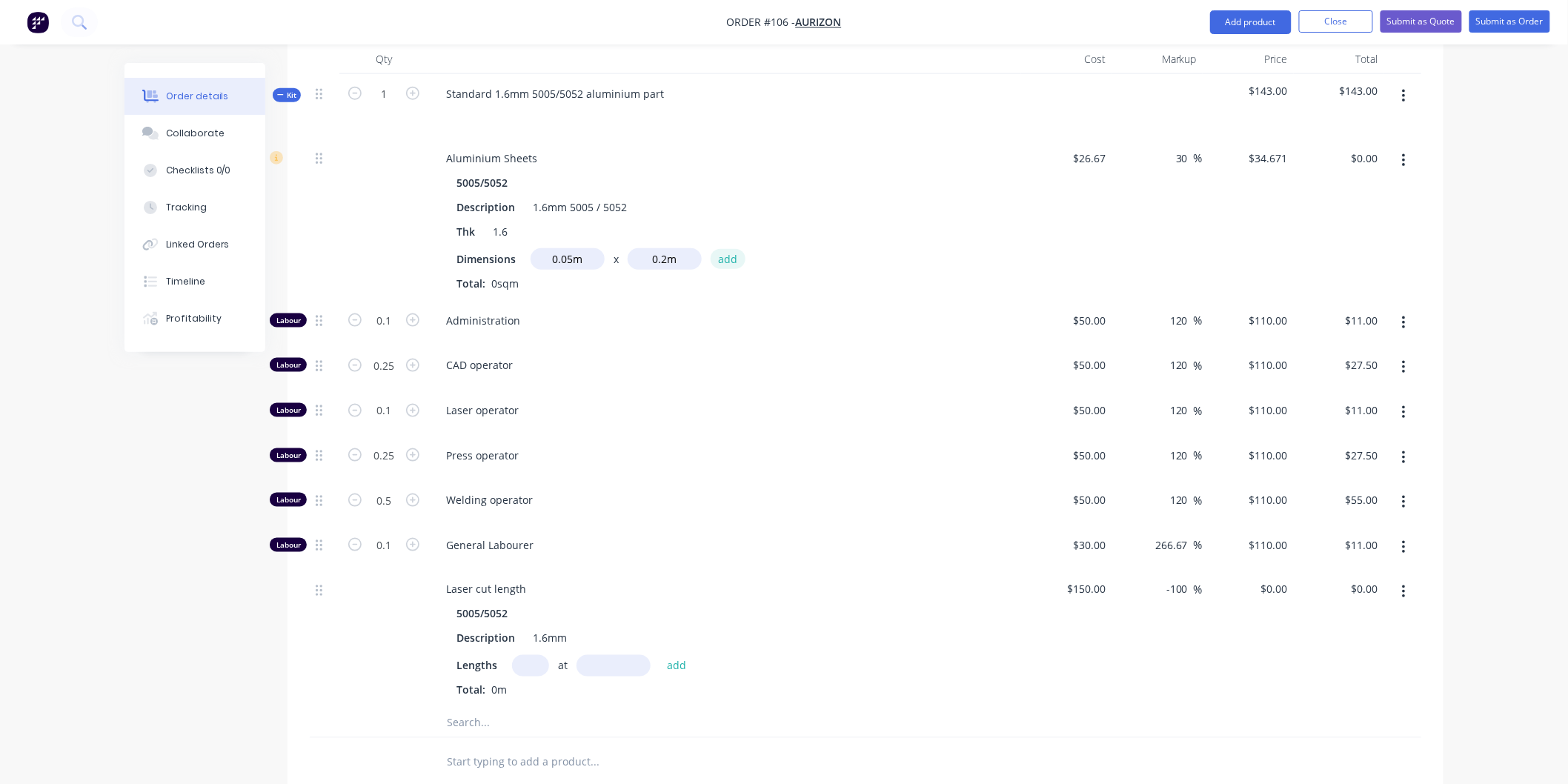
type input "$0.35"
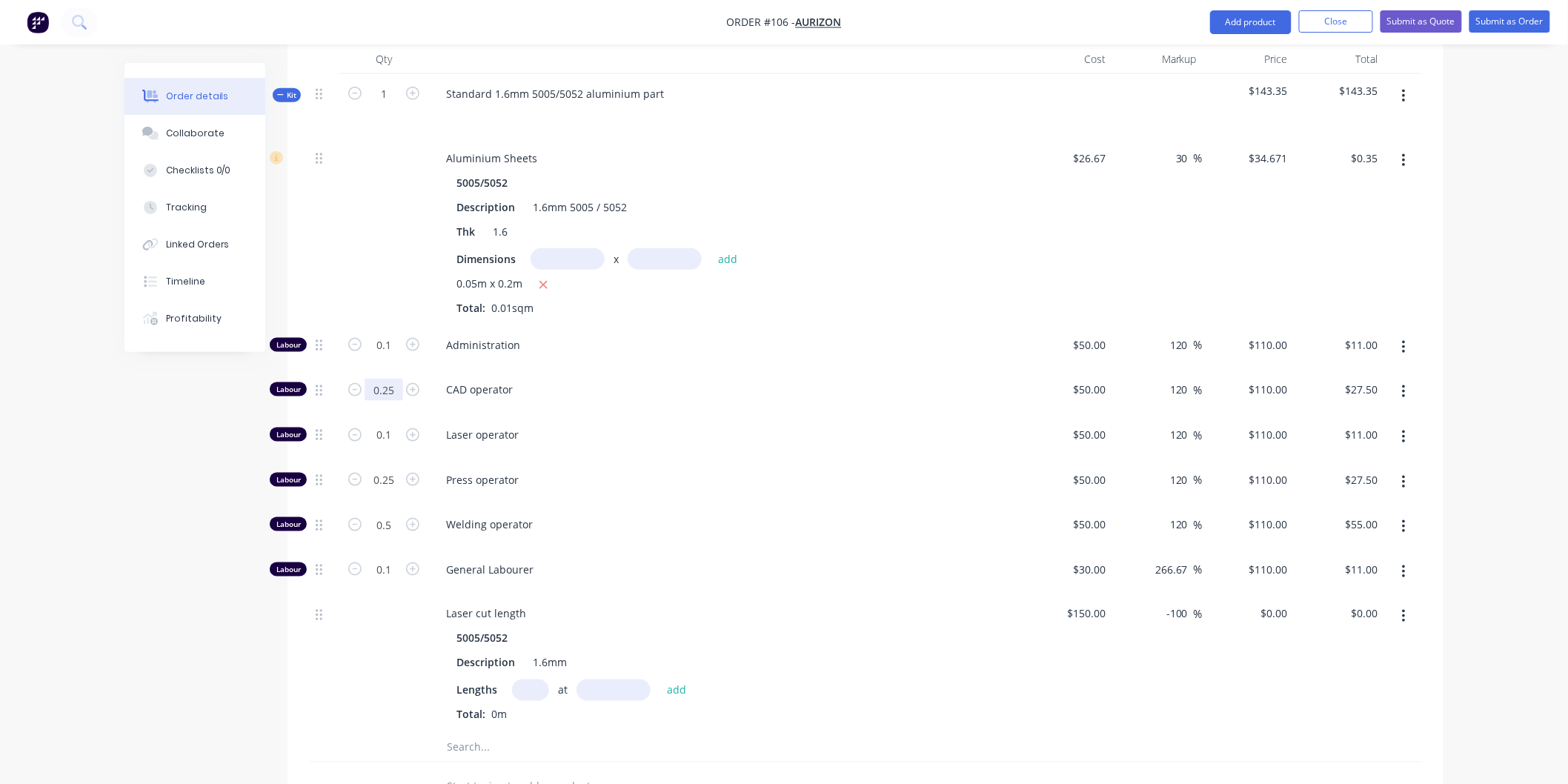
click at [394, 378] on input "0.25" at bounding box center [383, 389] width 39 height 22
type input "0.1"
type input "$11.00"
click at [642, 382] on div "CAD operator" at bounding box center [725, 392] width 593 height 46
click at [400, 469] on input "0.25" at bounding box center [383, 480] width 39 height 22
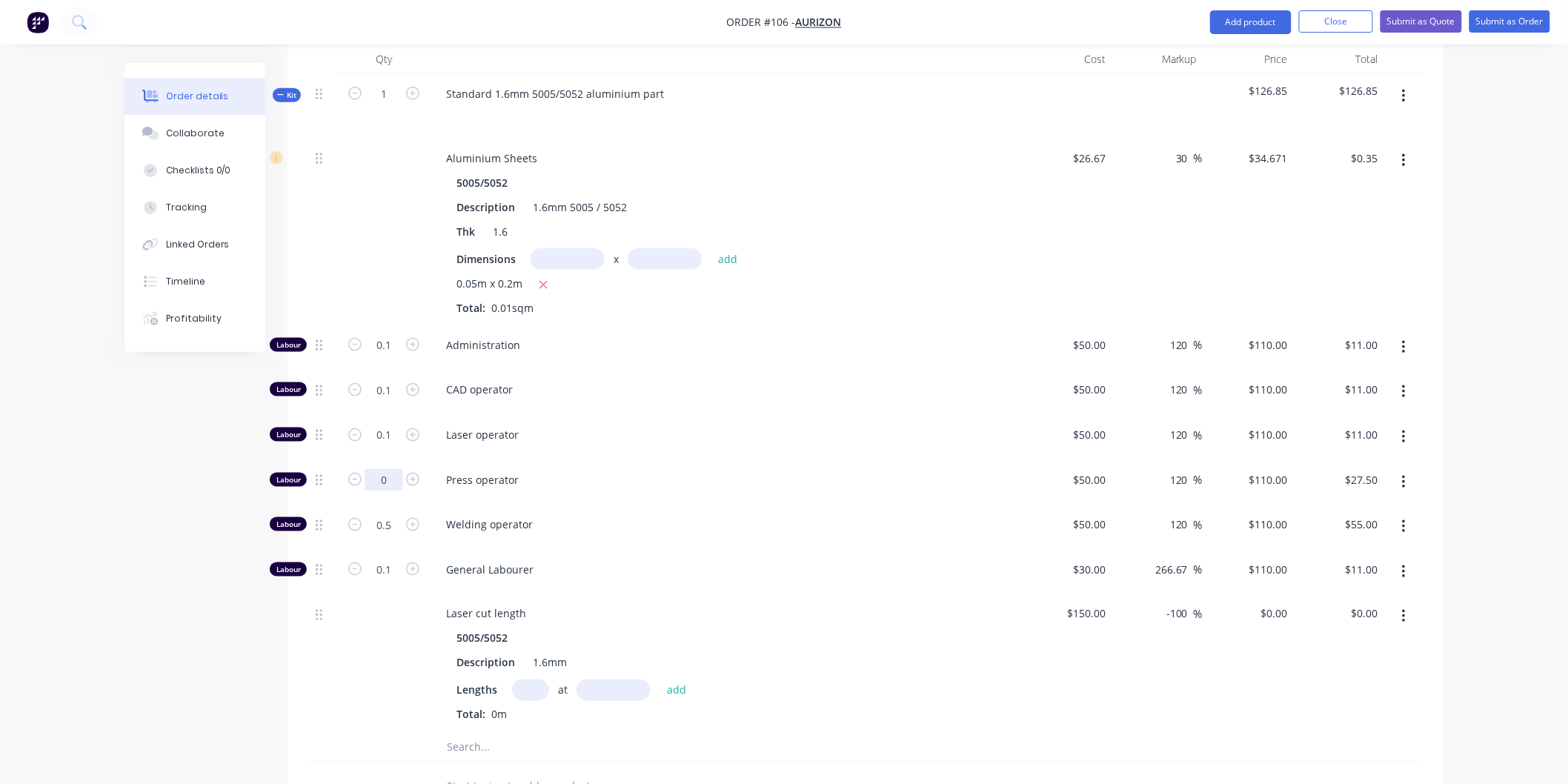
type input "0"
type input "$0.00"
click at [558, 480] on div "Press operator" at bounding box center [725, 483] width 593 height 46
click at [399, 514] on input "0.5" at bounding box center [383, 525] width 39 height 22
type input "0"
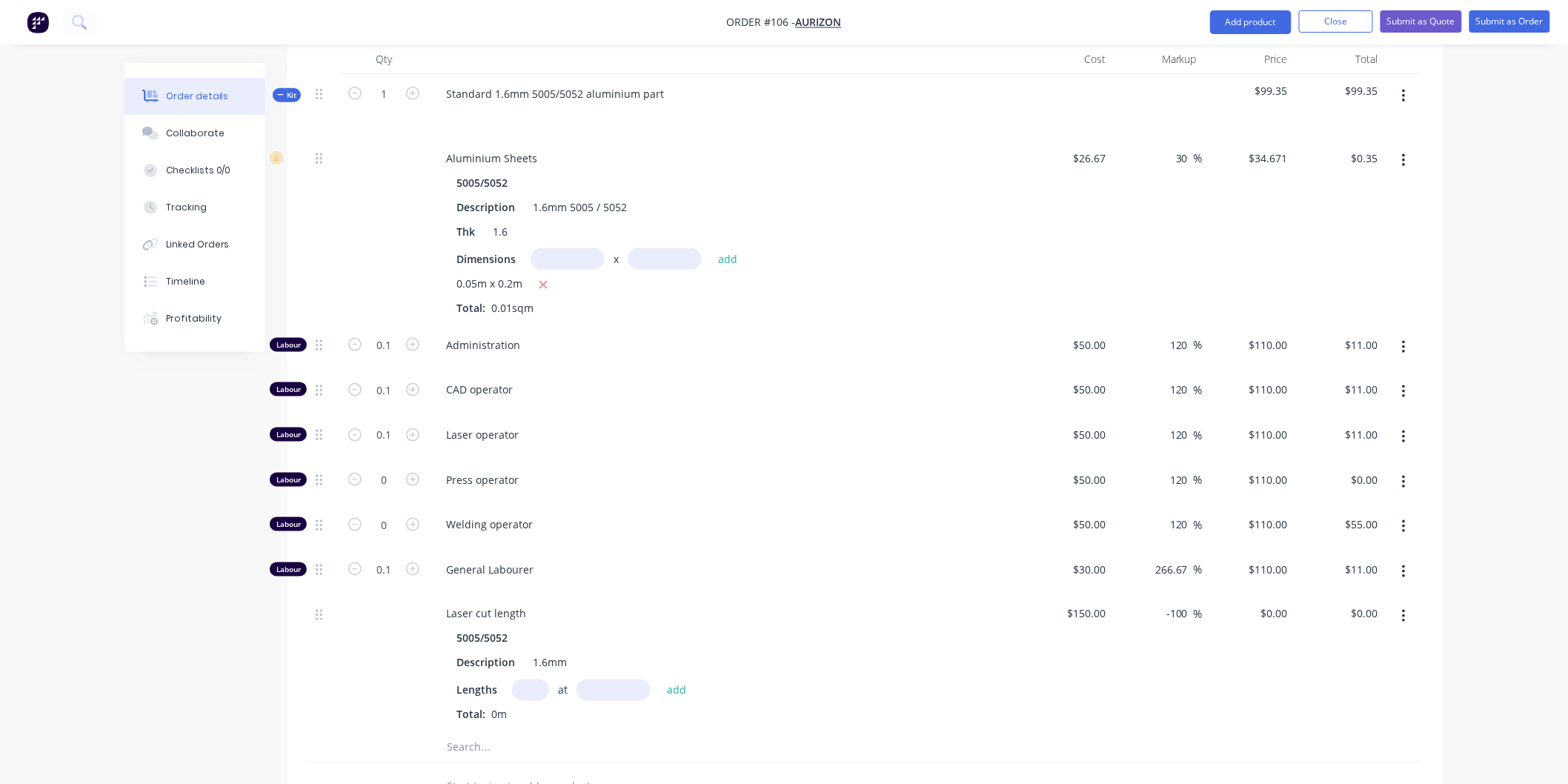
type input "$0.00"
click at [576, 505] on div "Welding operator" at bounding box center [725, 528] width 593 height 46
click at [396, 558] on input "0.1" at bounding box center [383, 569] width 39 height 22
type input "0"
type input "$0.00"
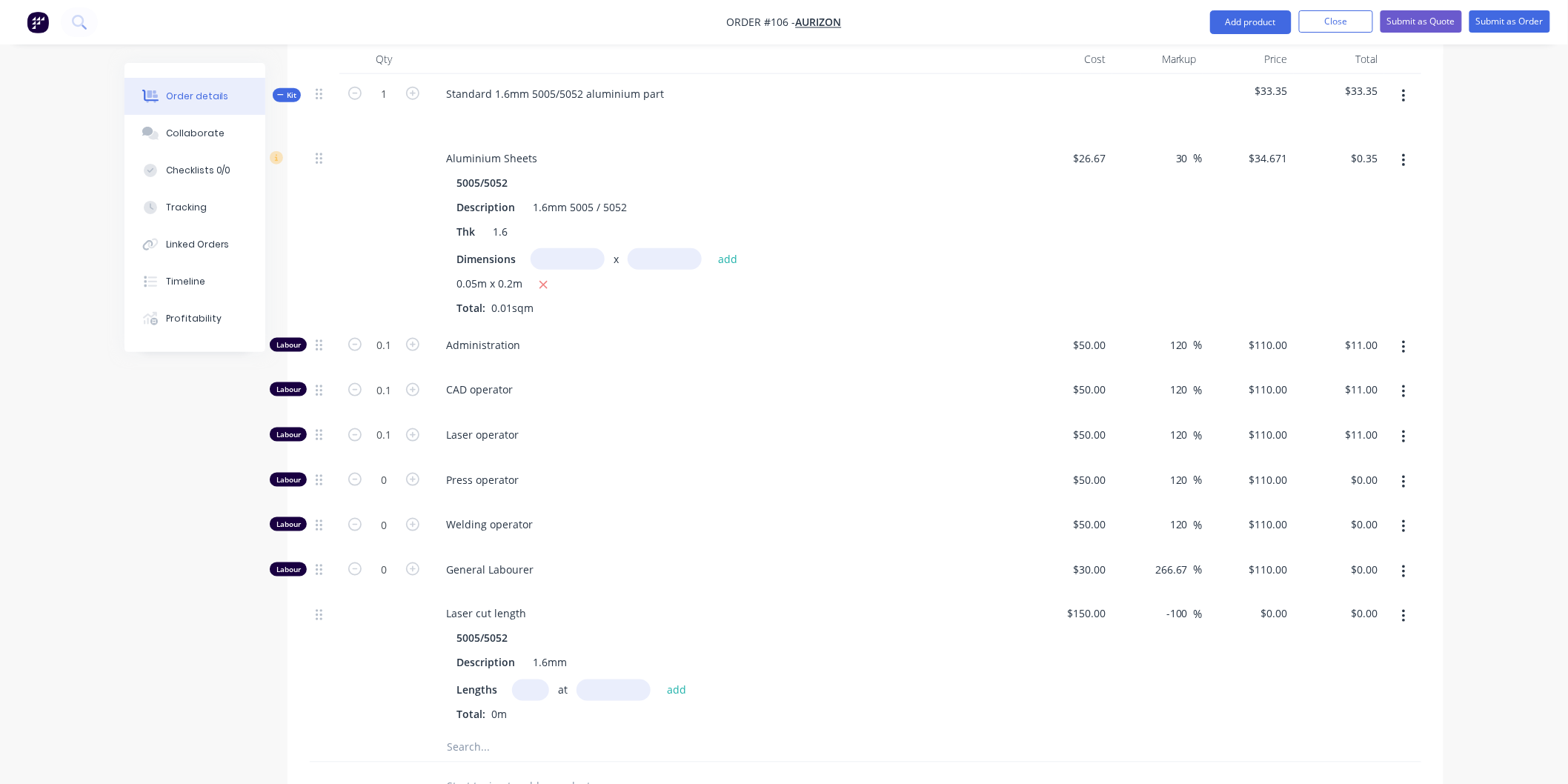
click at [619, 525] on div "Welding operator" at bounding box center [725, 528] width 593 height 46
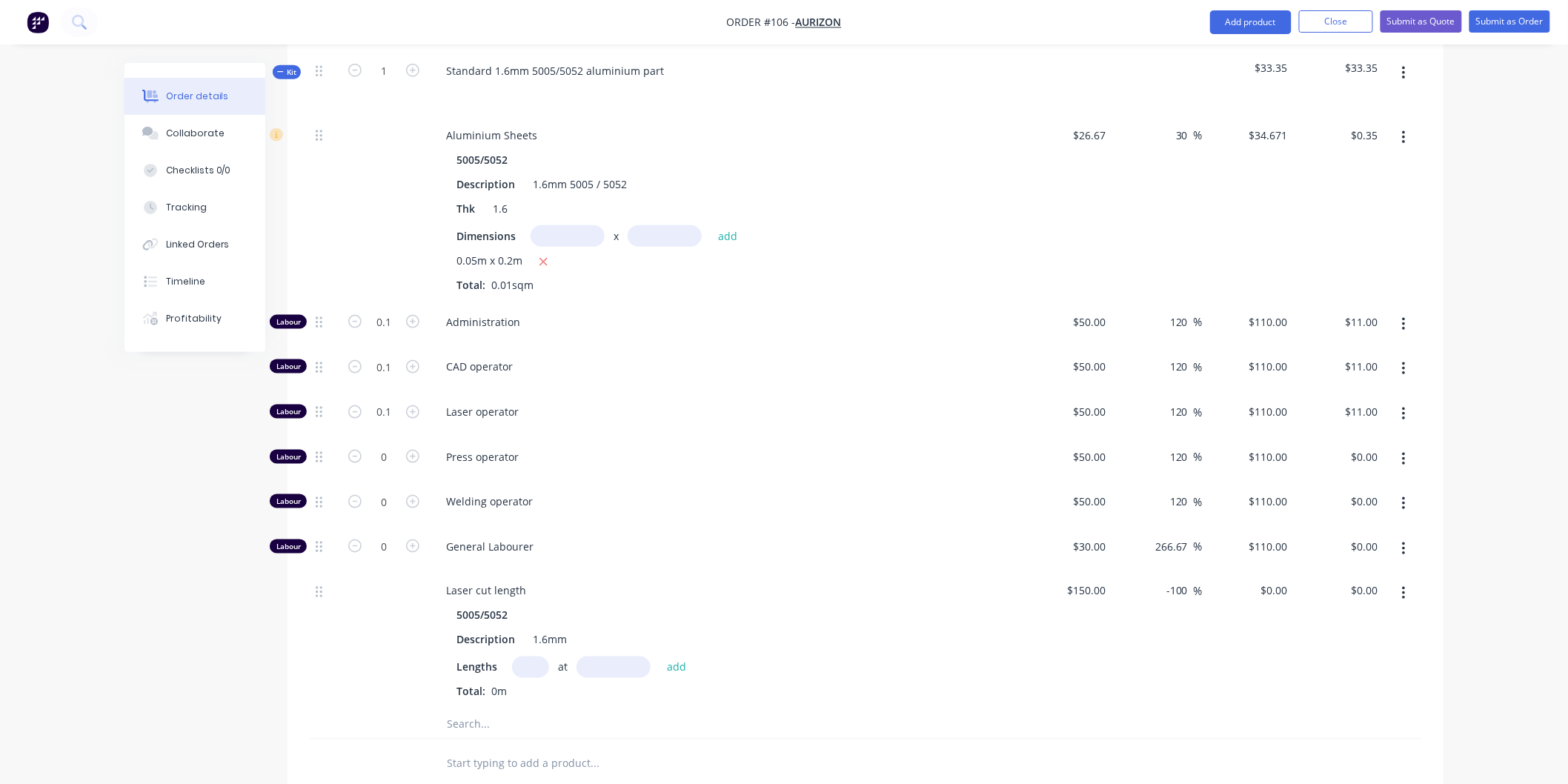
scroll to position [567, 0]
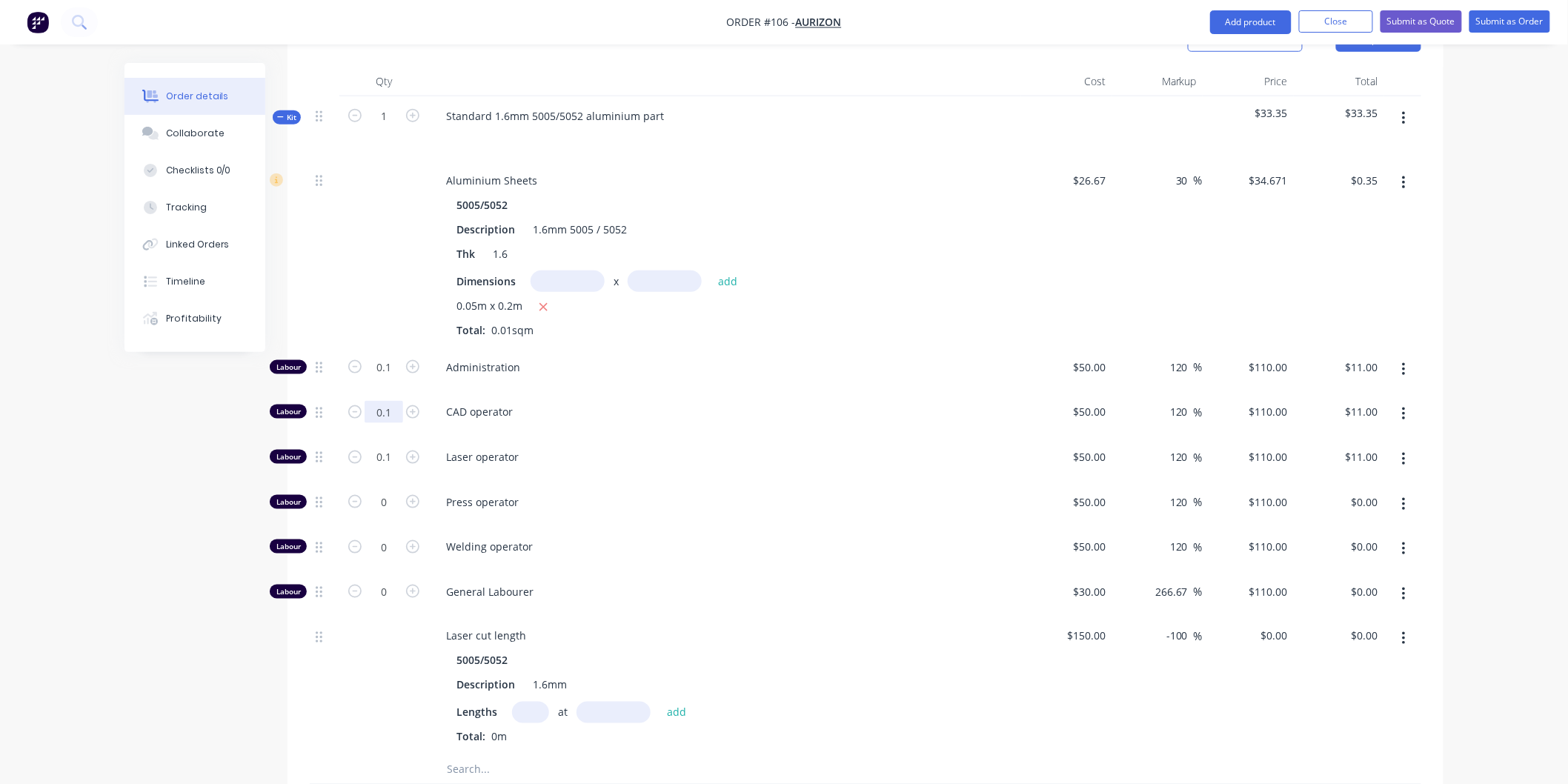
click at [396, 401] on input "0.1" at bounding box center [383, 412] width 39 height 22
click at [806, 417] on div "CAD operator" at bounding box center [725, 415] width 593 height 46
